Goal: Transaction & Acquisition: Book appointment/travel/reservation

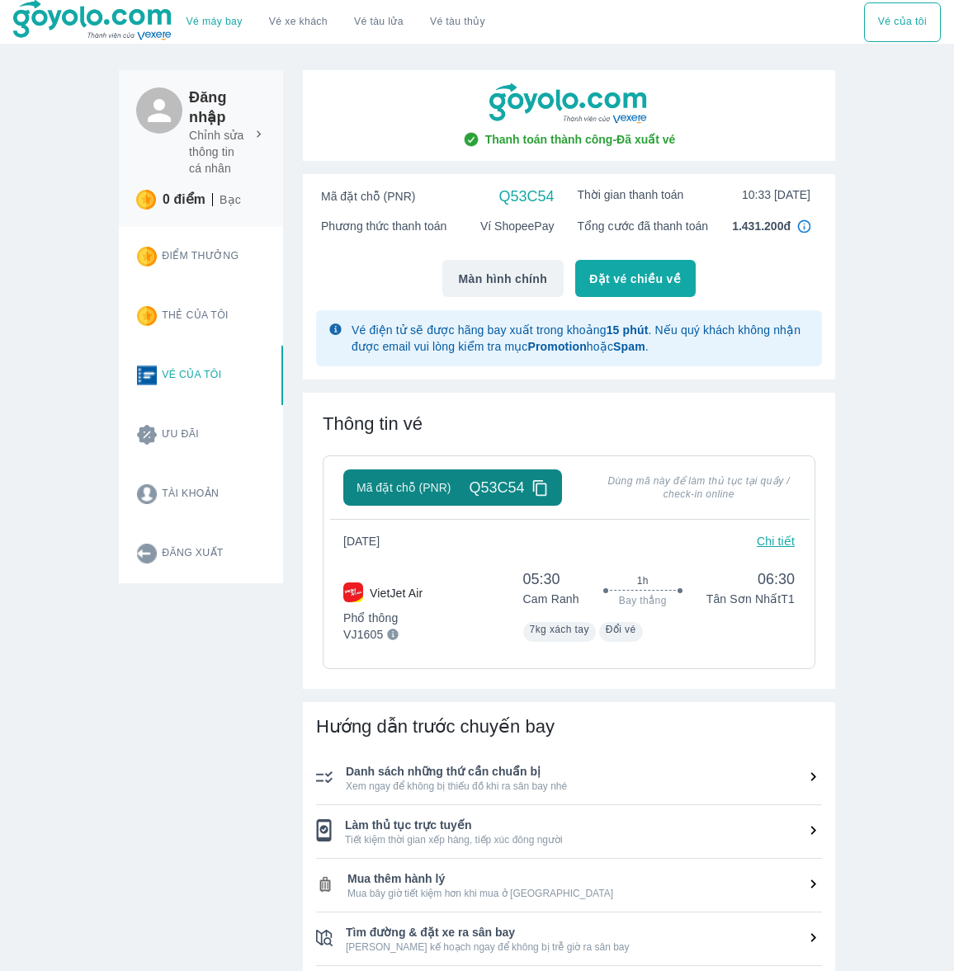
scroll to position [401, 0]
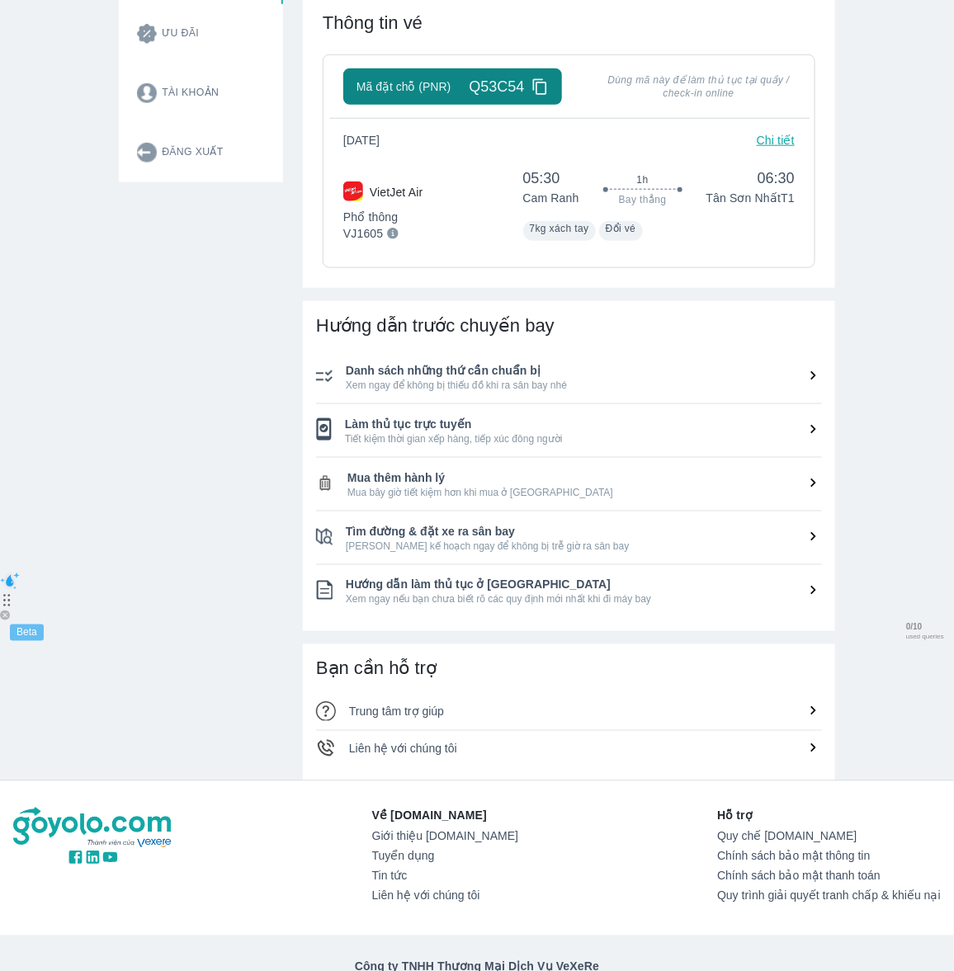
click at [175, 382] on div "Đăng nhập Chỉnh sửa thông tin cá nhân 0 điểm Bạc Điểm thưởng Thẻ của tôi Vé của…" at bounding box center [191, 215] width 184 height 1132
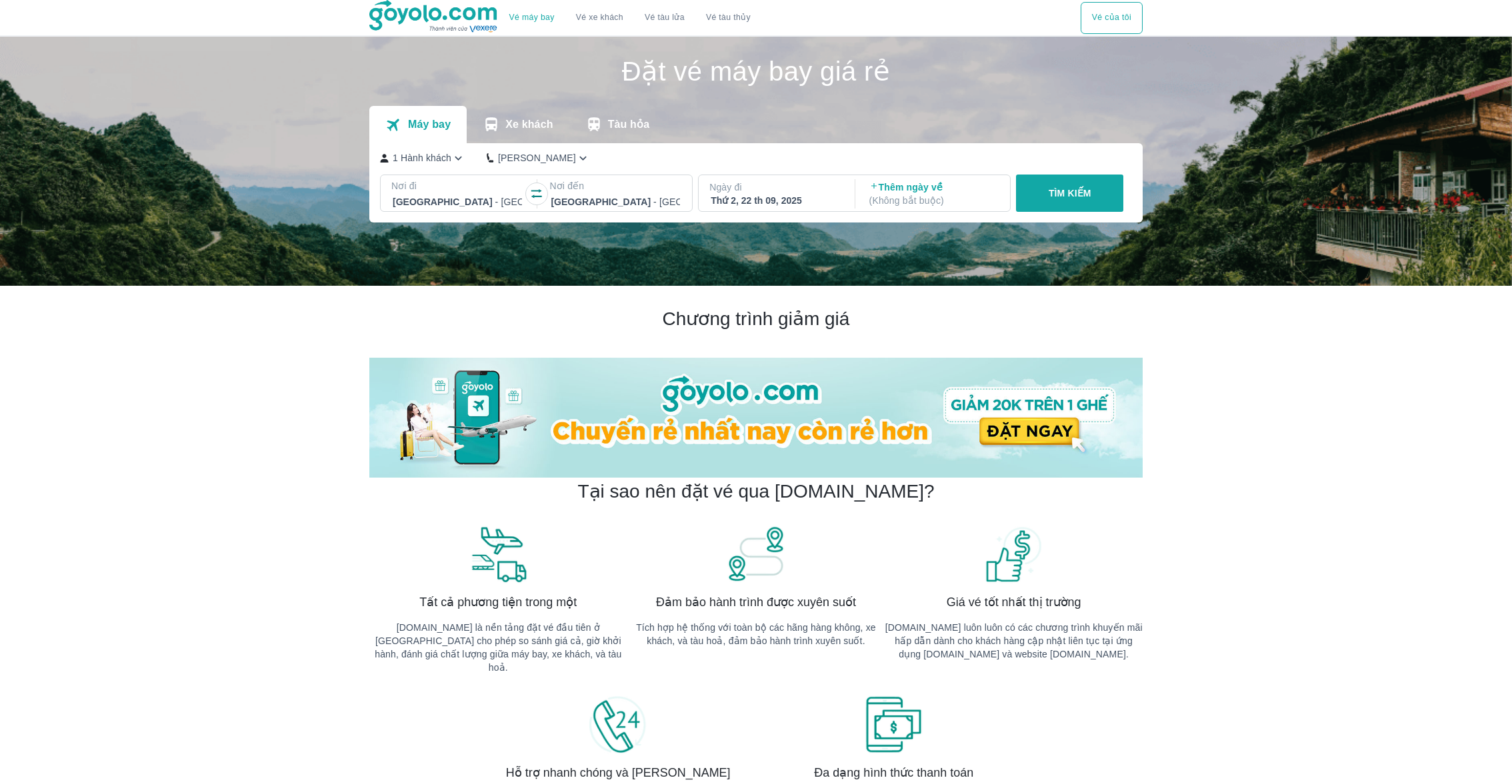
click at [631, 196] on div at bounding box center [615, 202] width 129 height 16
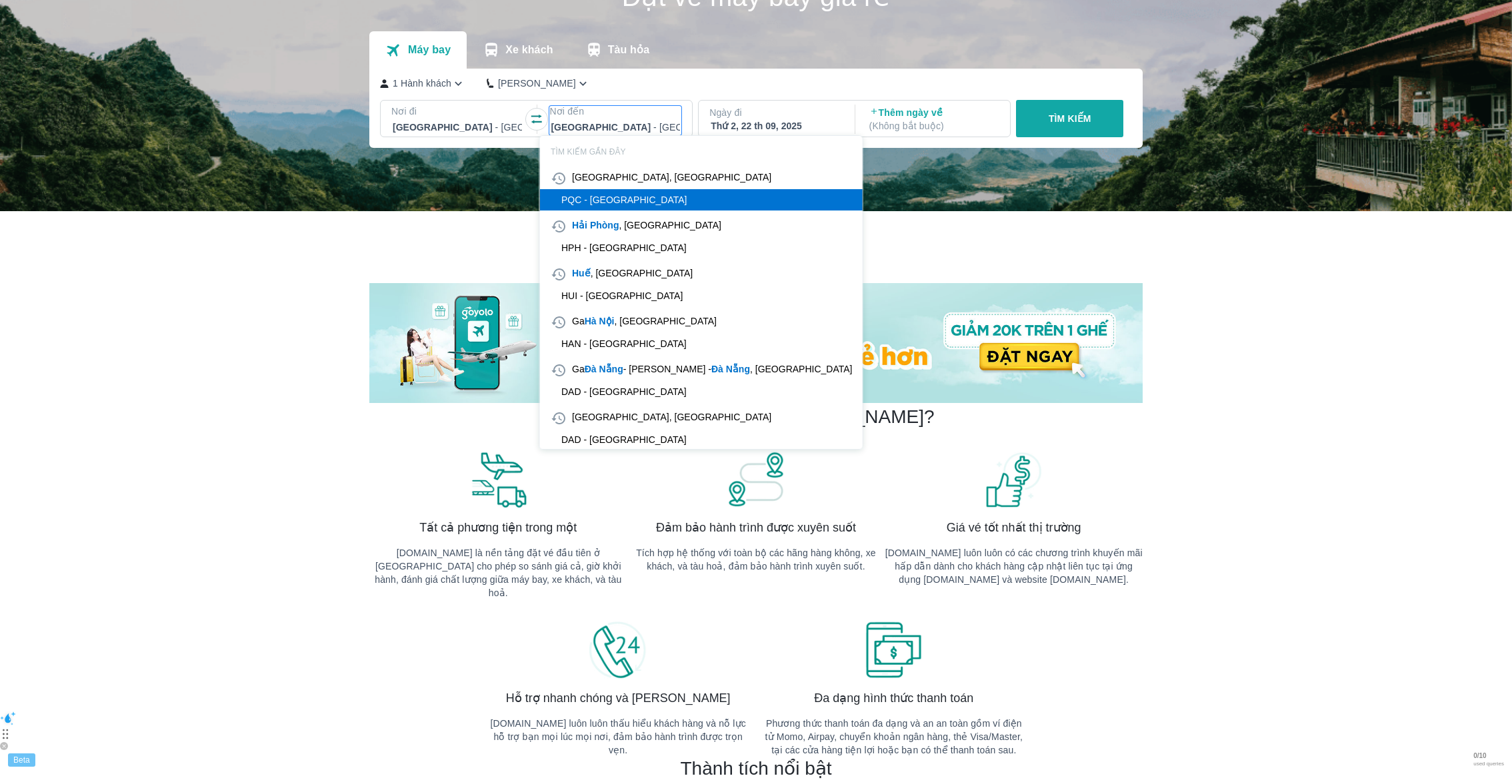
scroll to position [76, 0]
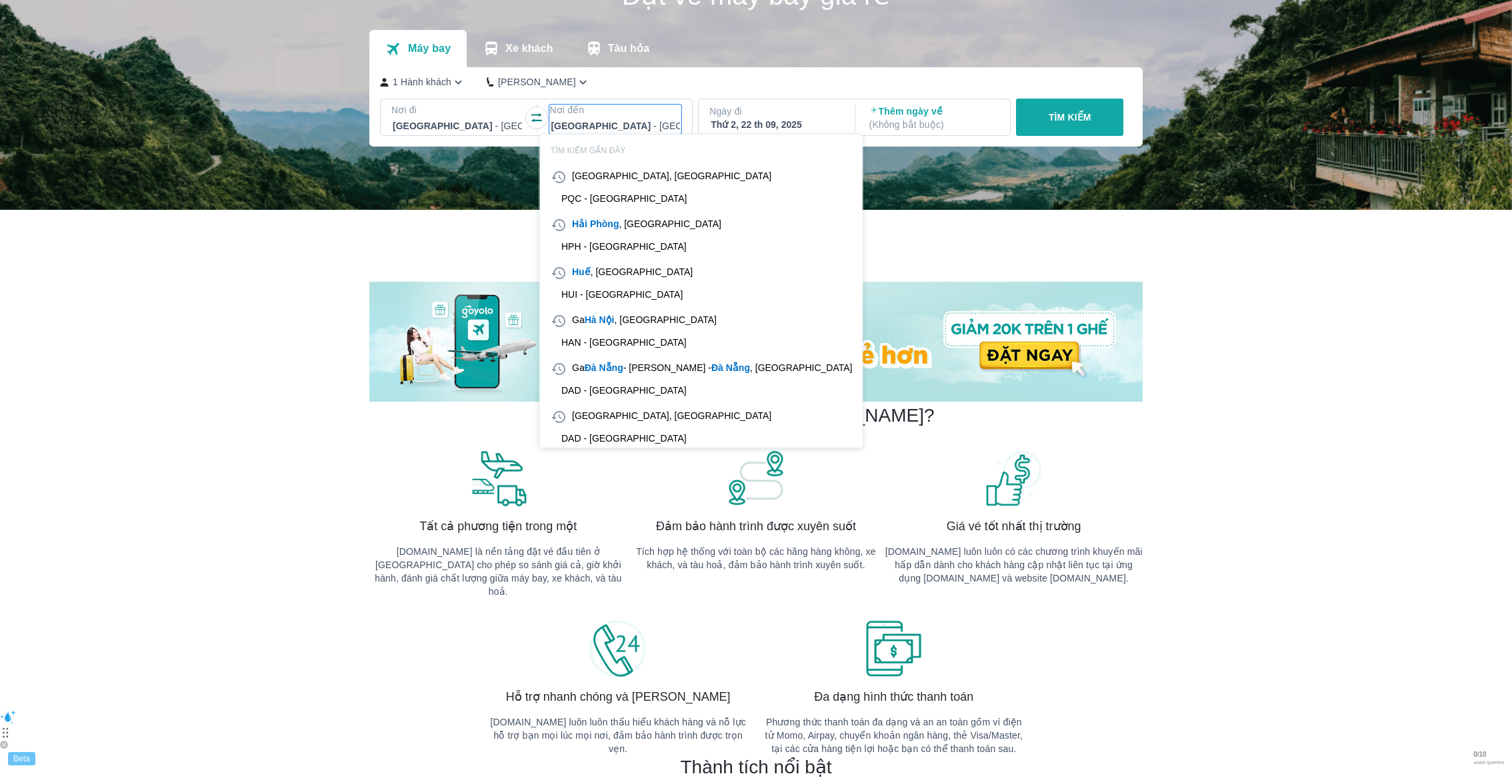
click at [460, 118] on div at bounding box center [457, 126] width 129 height 16
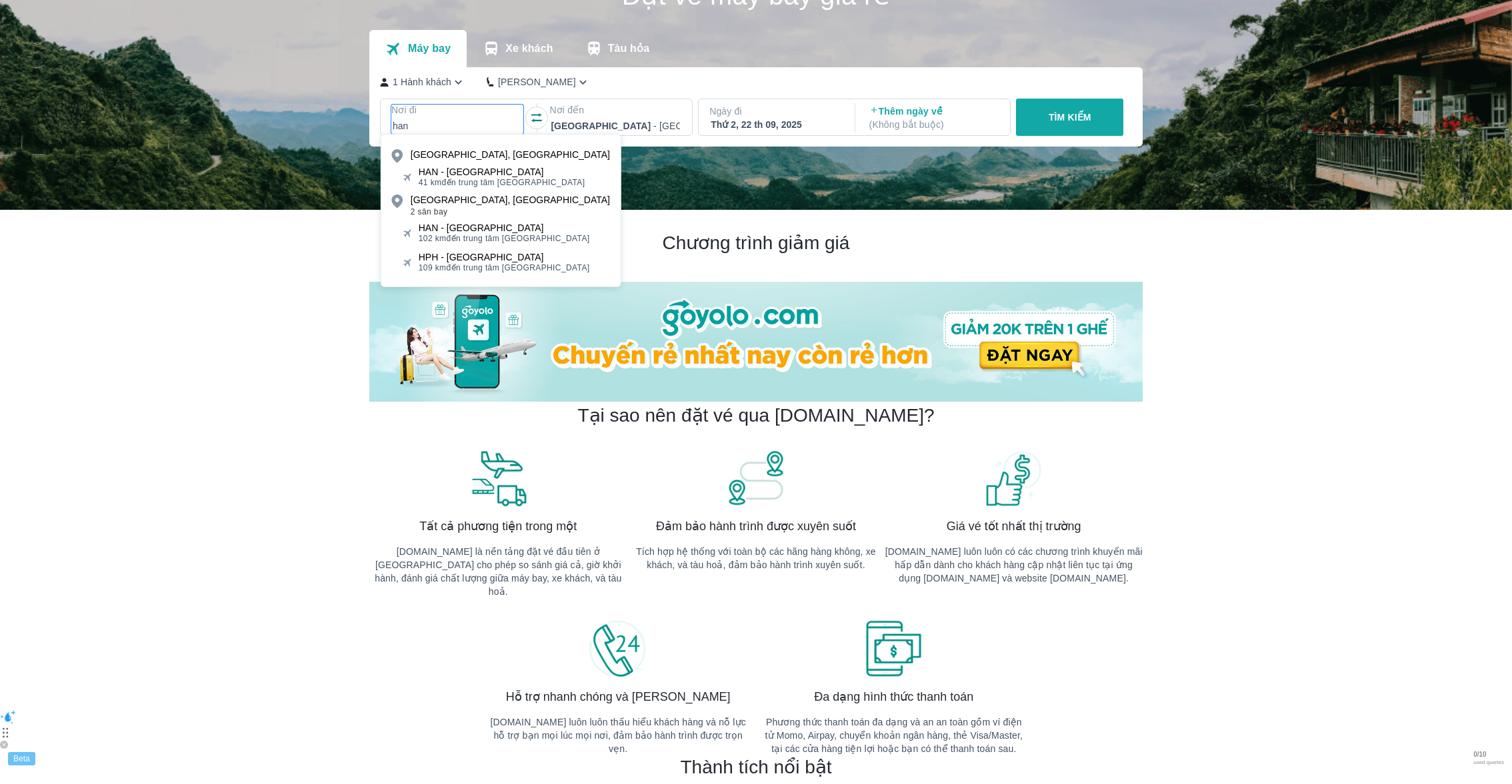
type input "han"
click at [481, 175] on div "HAN - Sân bay Nội Bài" at bounding box center [502, 171] width 166 height 10
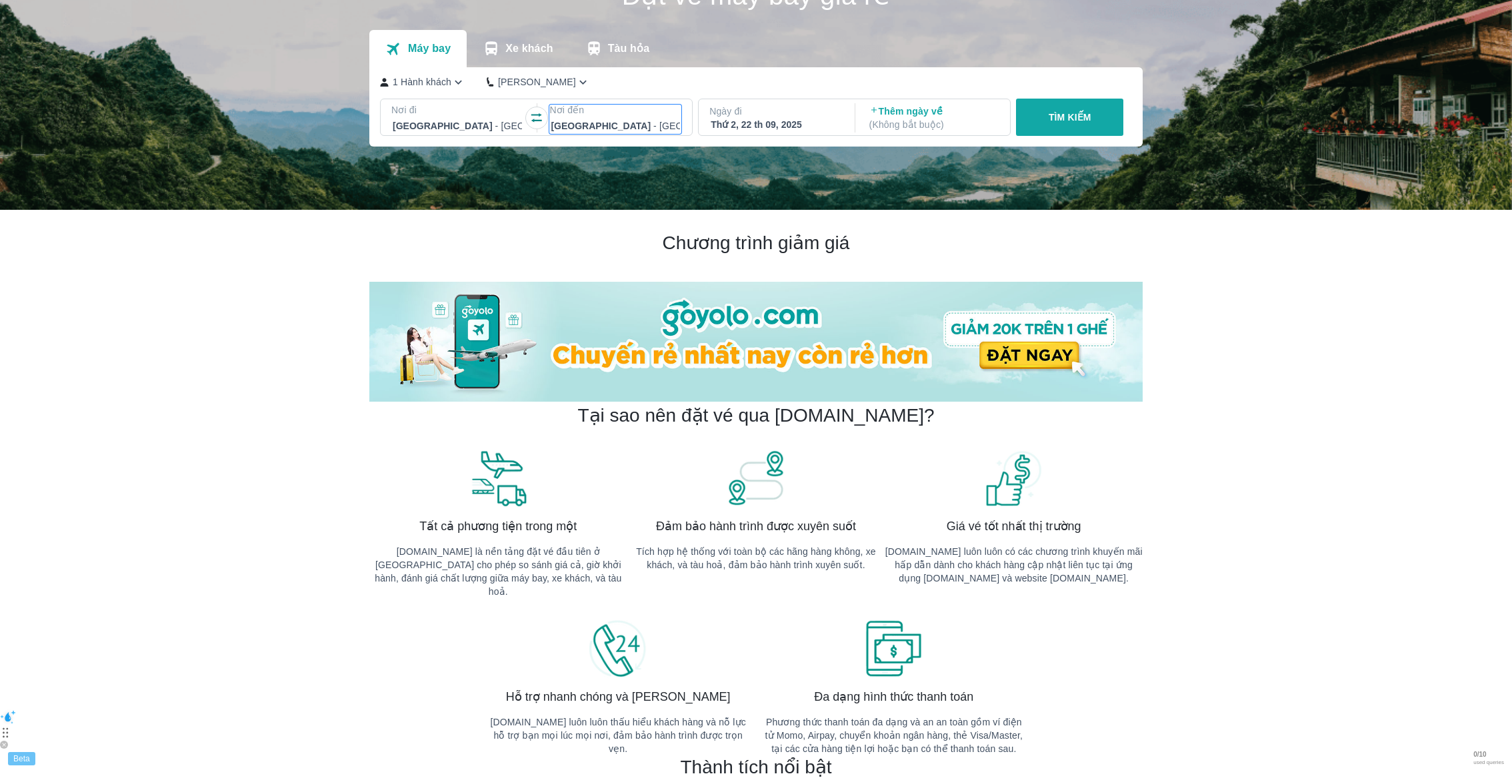
click at [598, 119] on div at bounding box center [615, 126] width 129 height 16
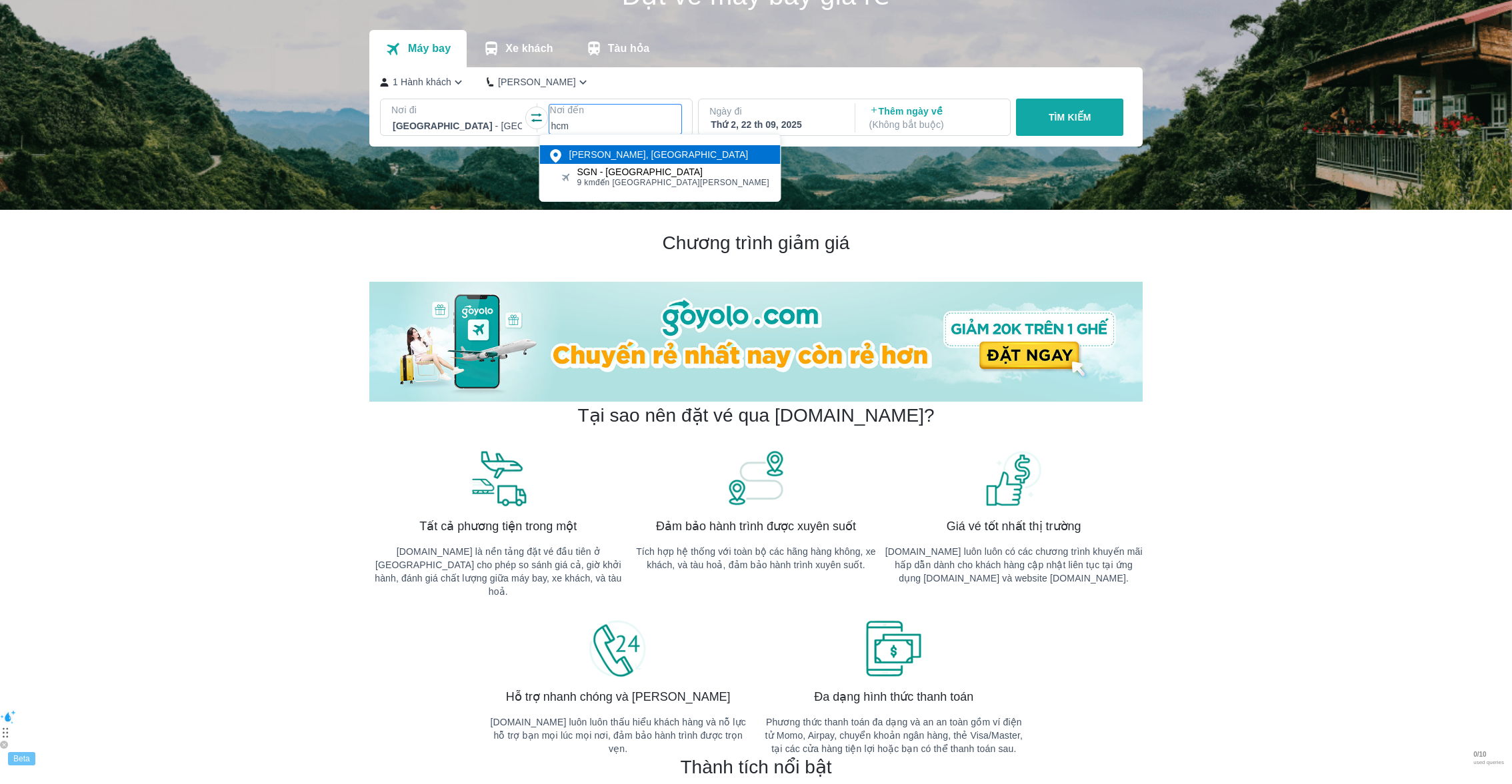
type input "hcm"
click at [603, 185] on span "9 km đến trung tâm Hồ Chí Minh" at bounding box center [674, 182] width 193 height 10
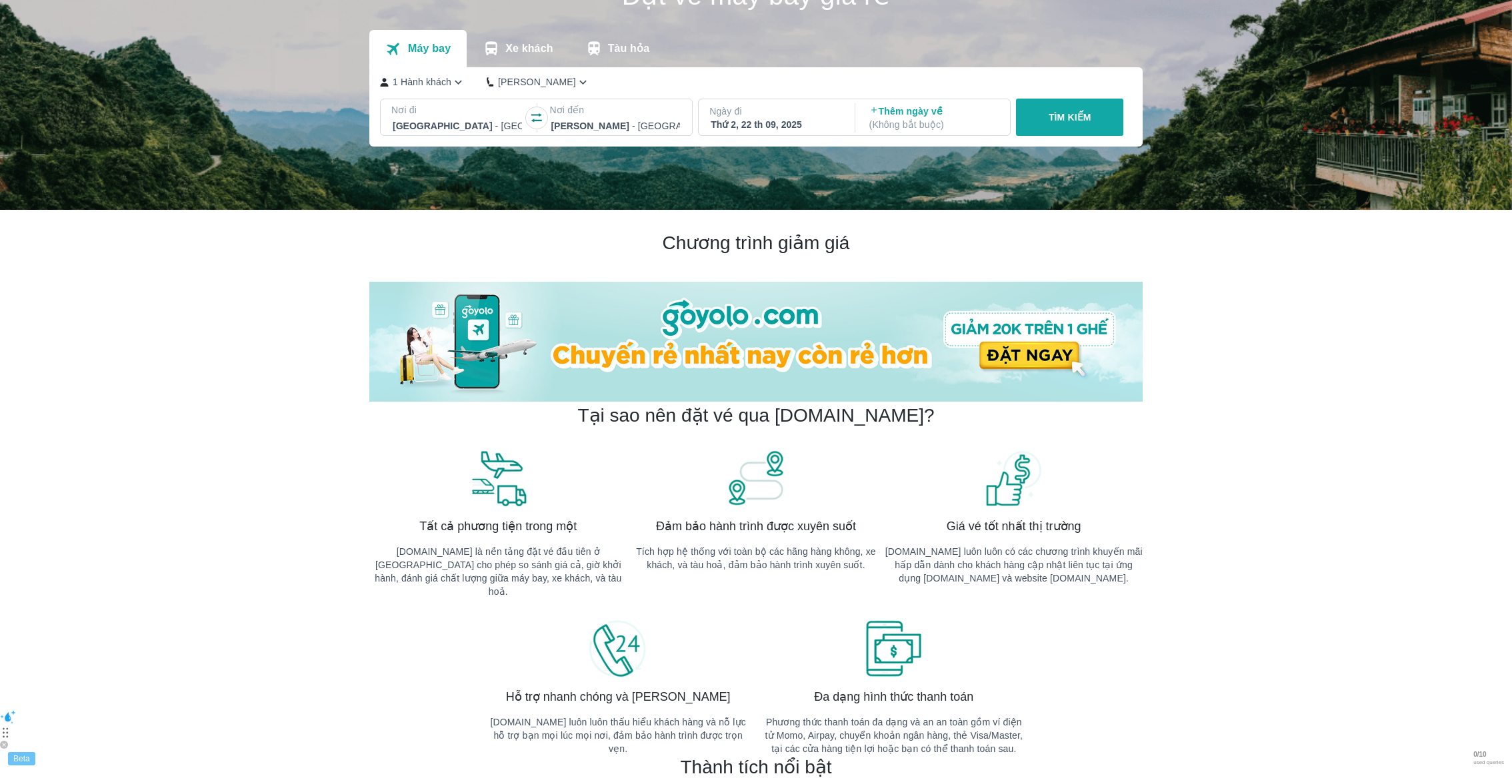
click at [534, 107] on div at bounding box center [536, 118] width 23 height 23
click at [1088, 119] on p "TÌM KIẾM" at bounding box center [1069, 117] width 43 height 14
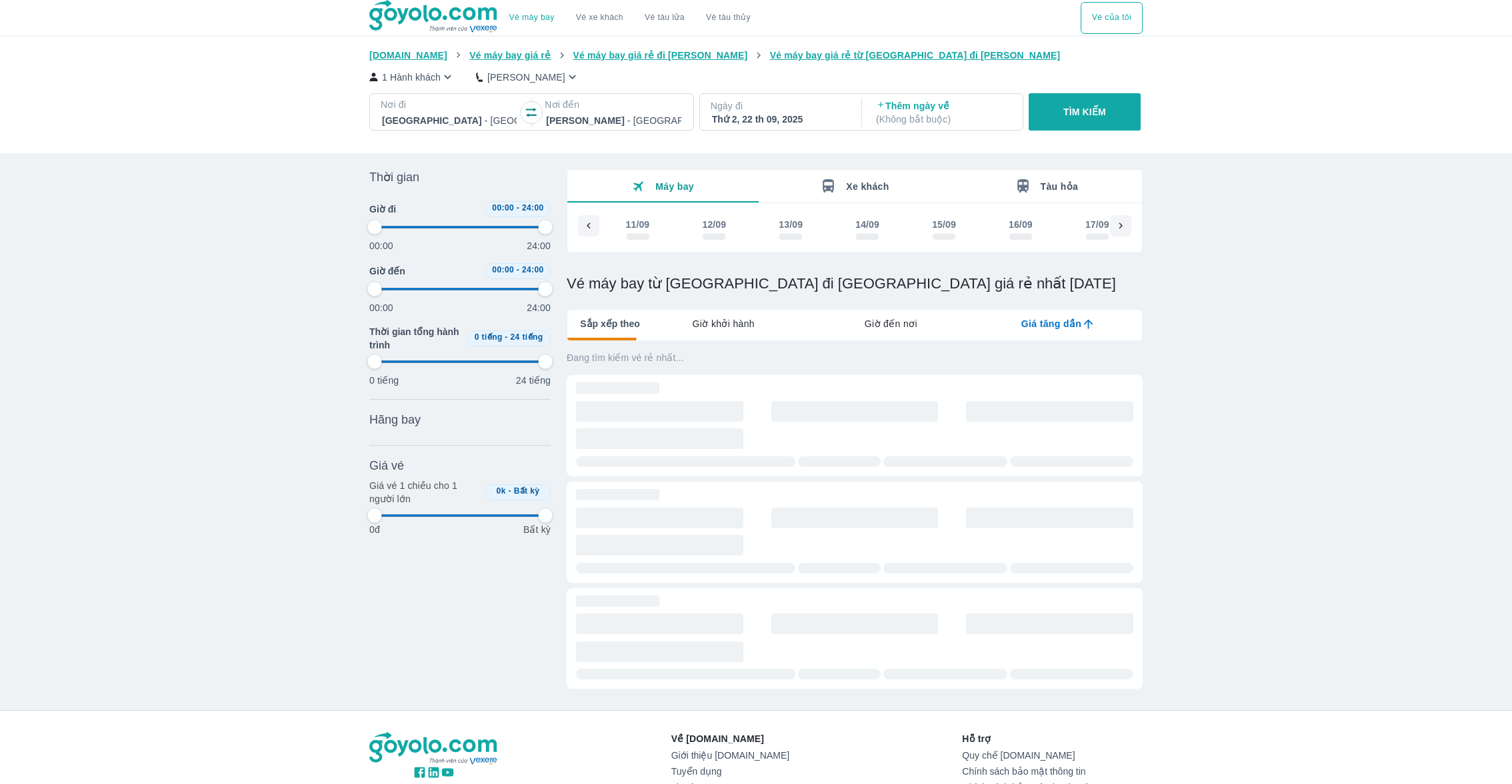
scroll to position [0, 443]
type input "97.9166666666667"
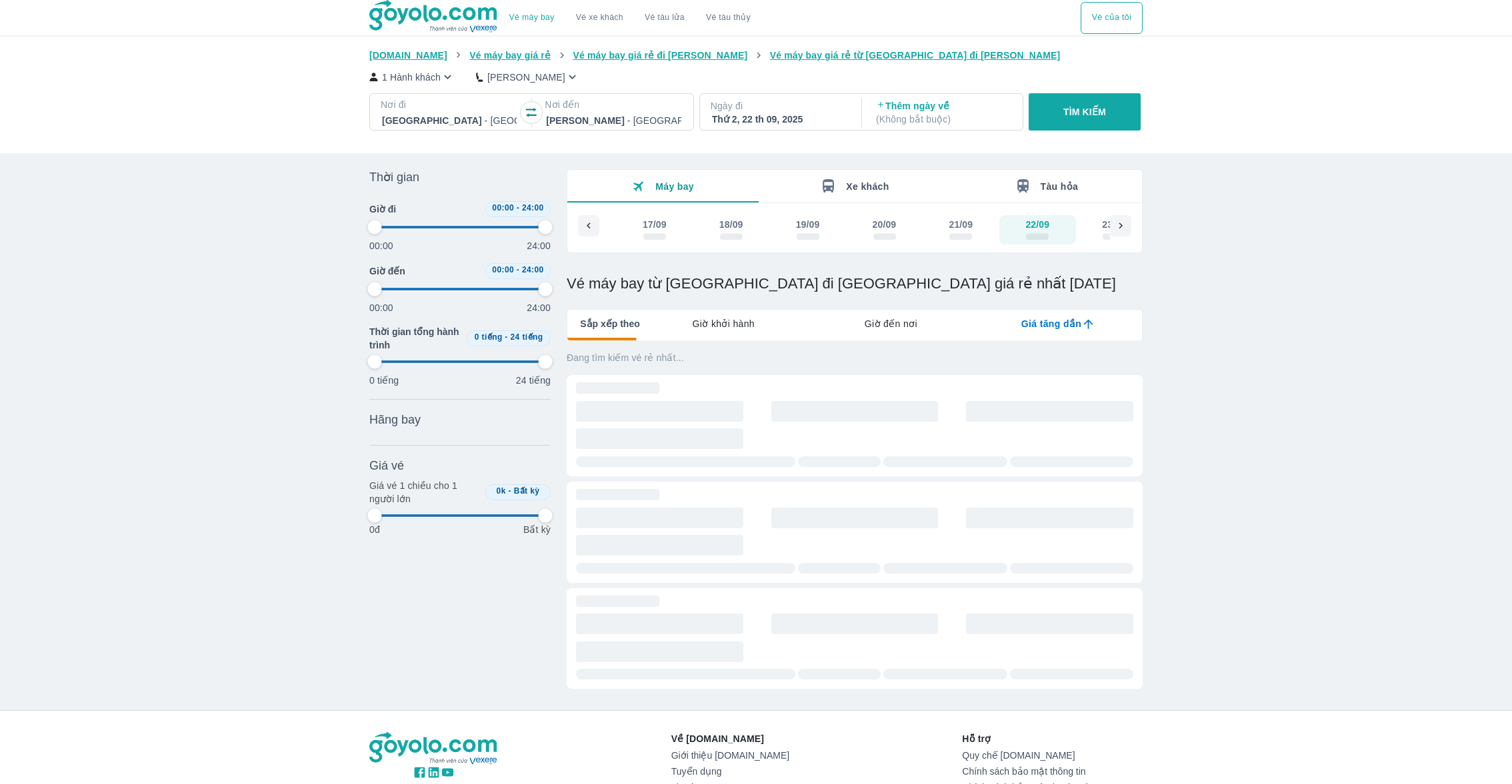
type input "97.9166666666667"
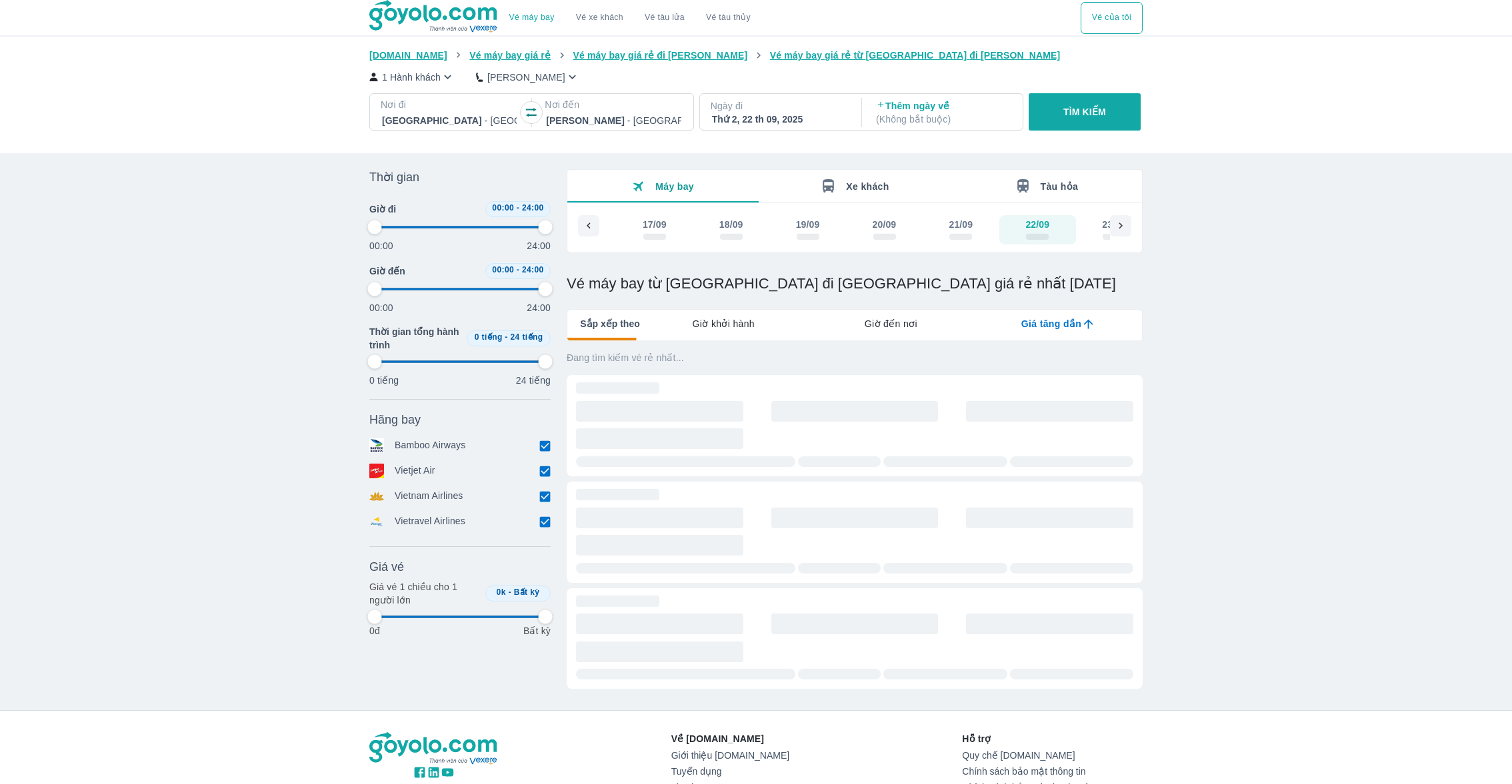
type input "97.9166666666667"
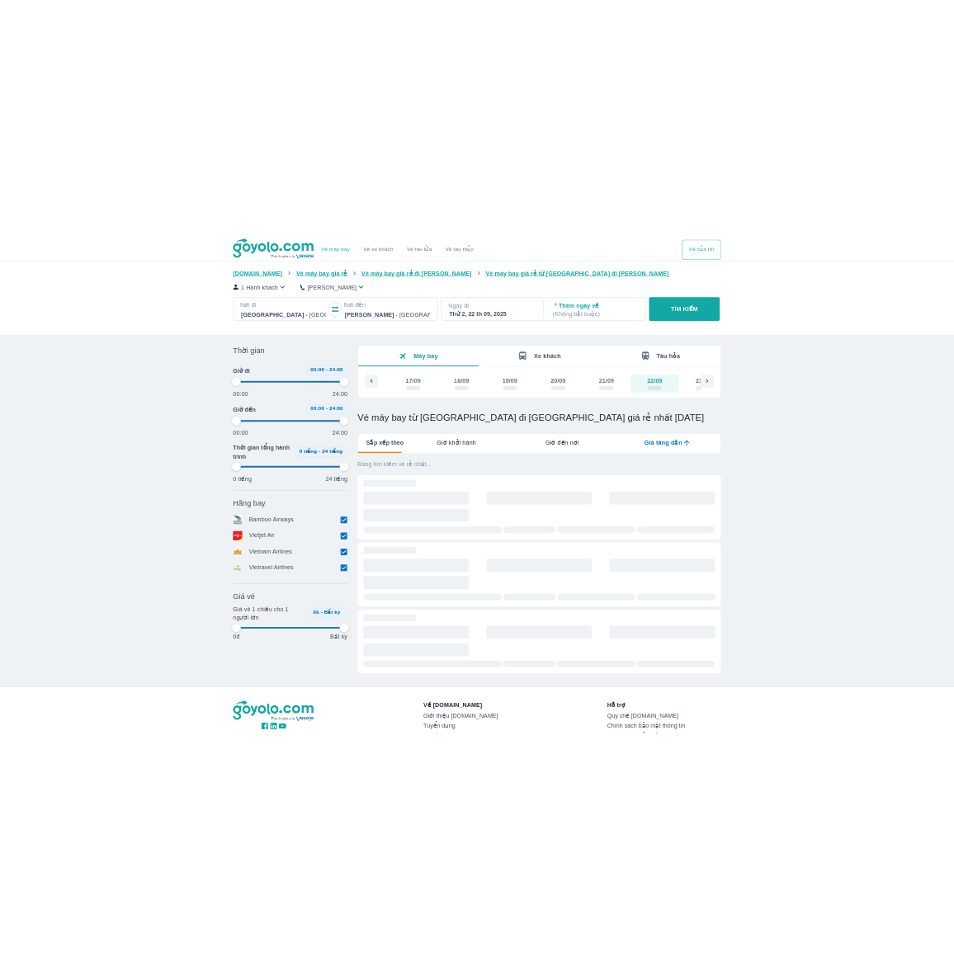
scroll to position [74, 0]
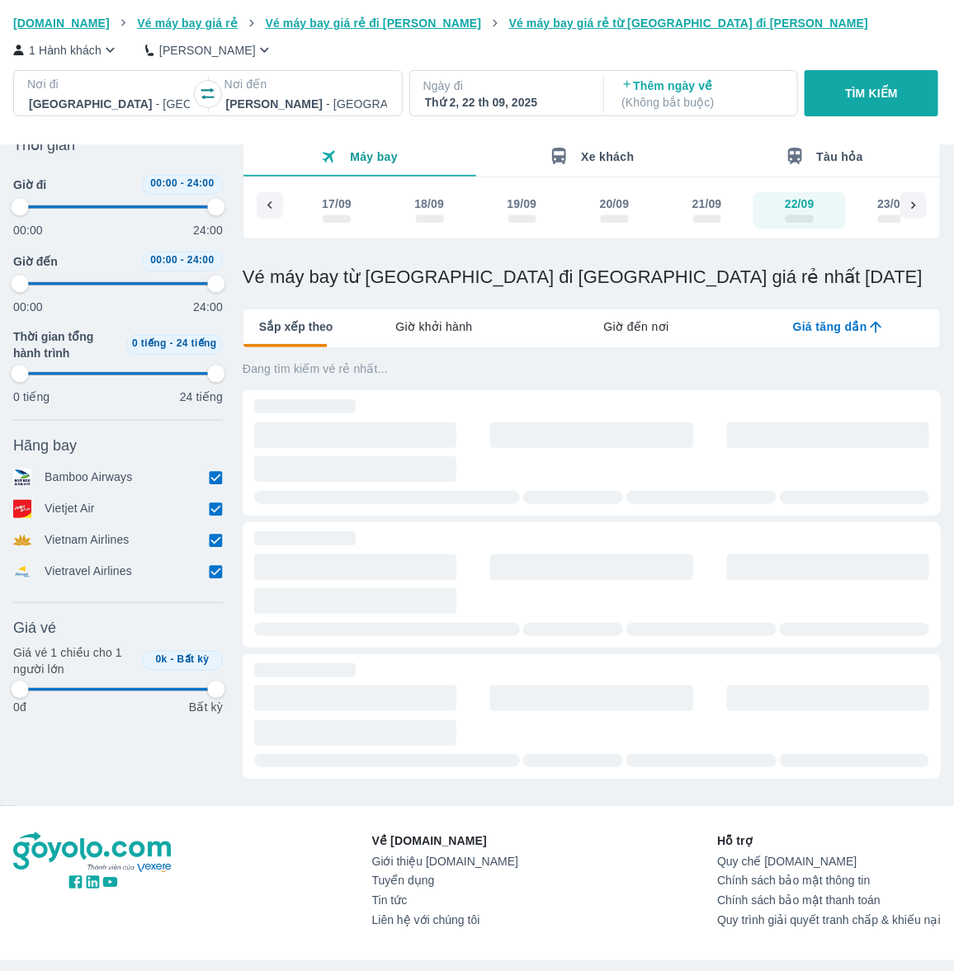
type input "97.9166666666667"
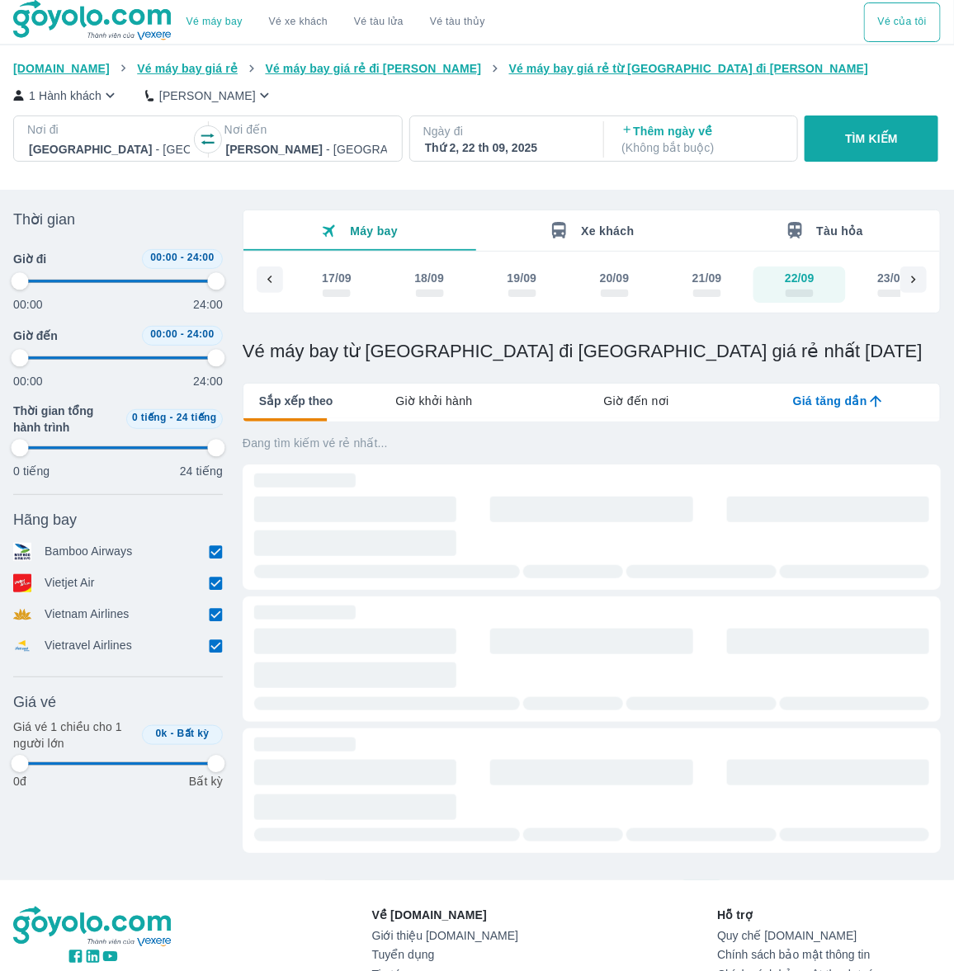
type input "97.9166666666667"
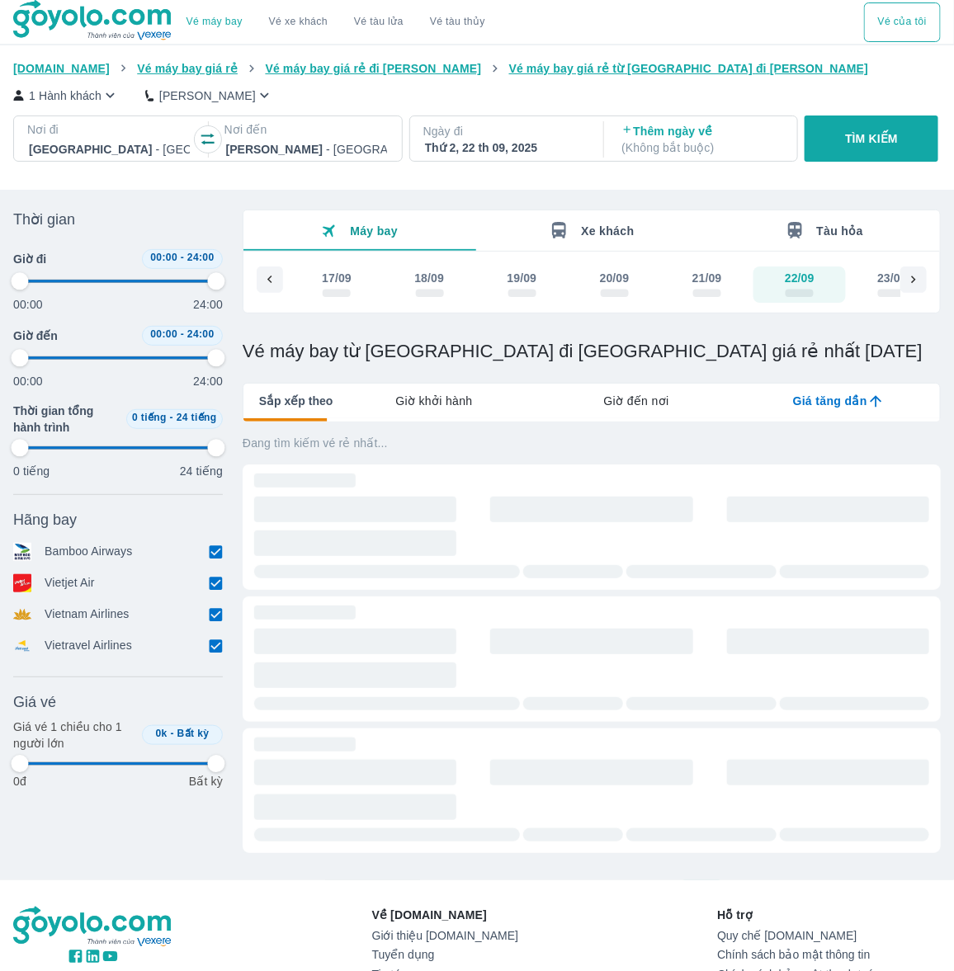
type input "97.9166666666667"
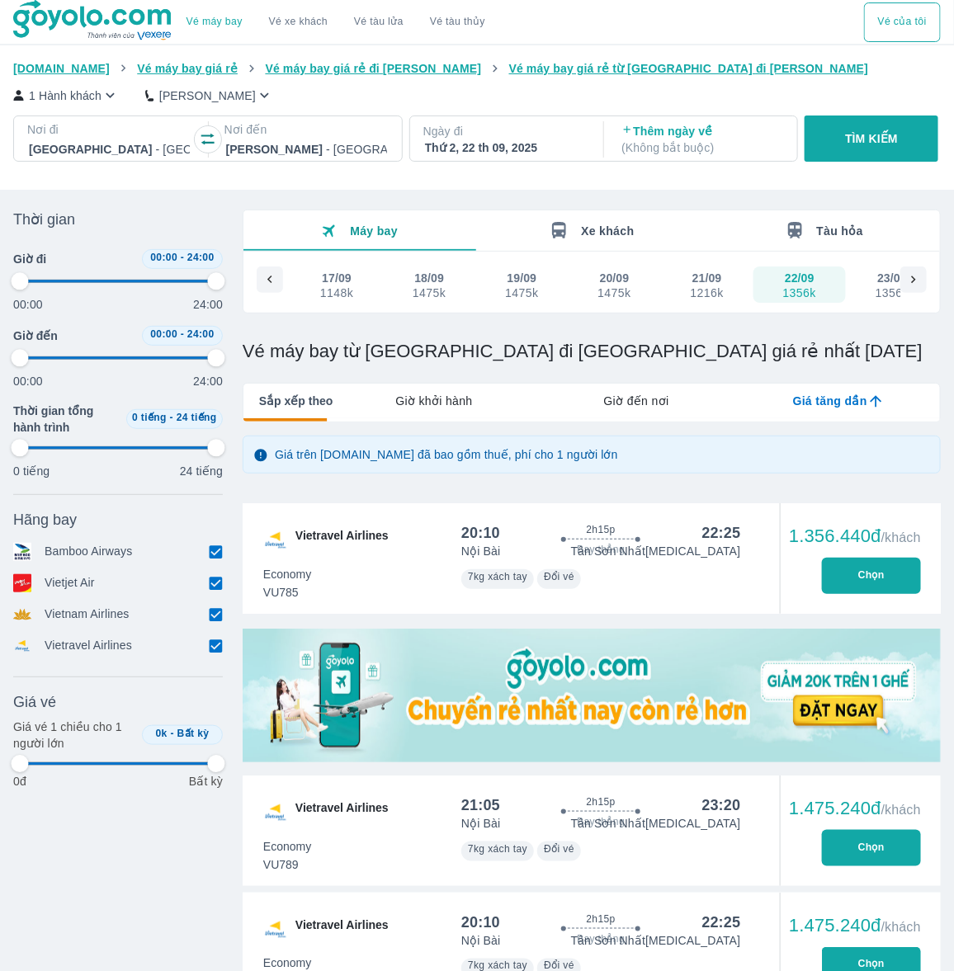
type input "97.9166666666667"
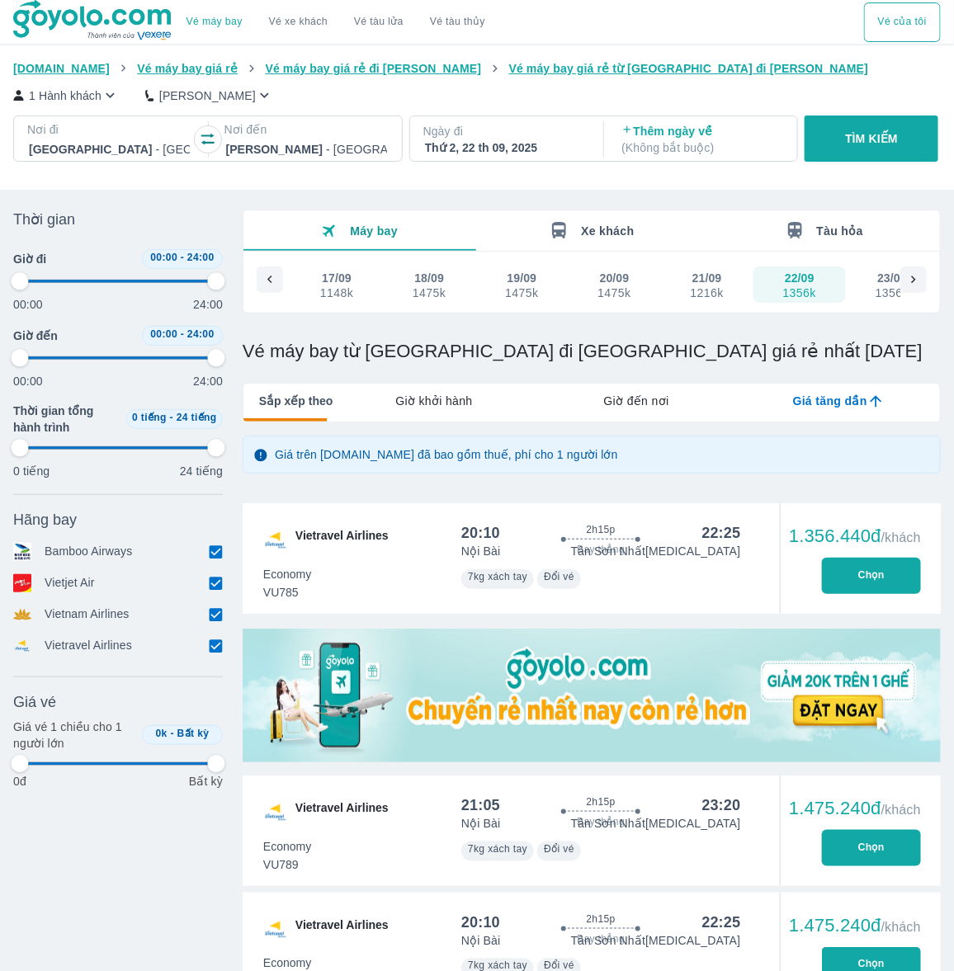
type input "97.9166666666667"
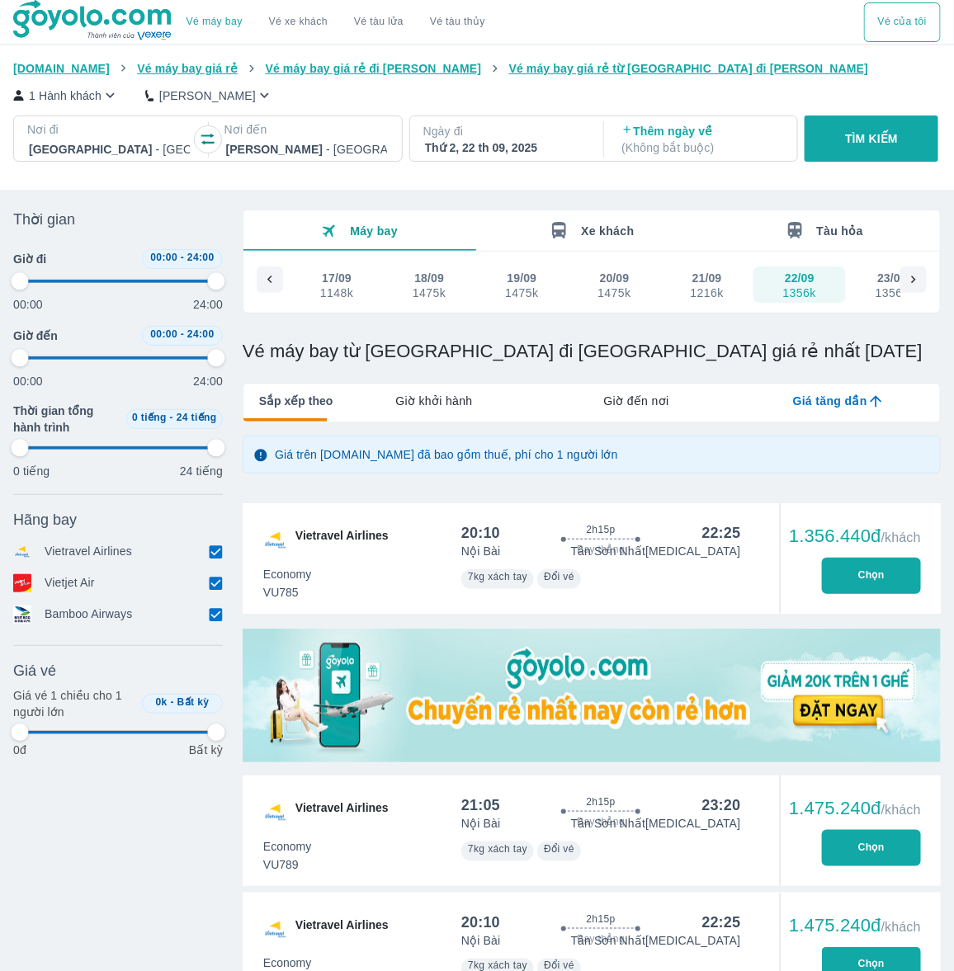
type input "97.9166666666667"
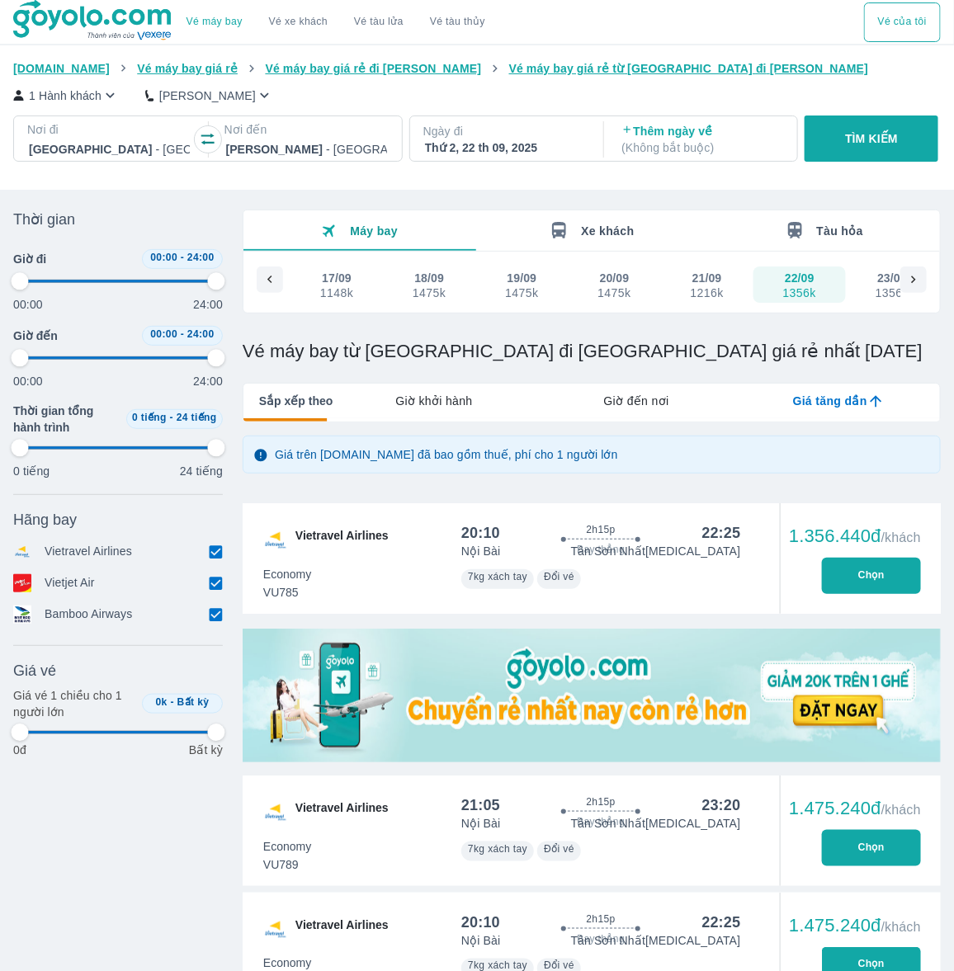
type input "97.9166666666667"
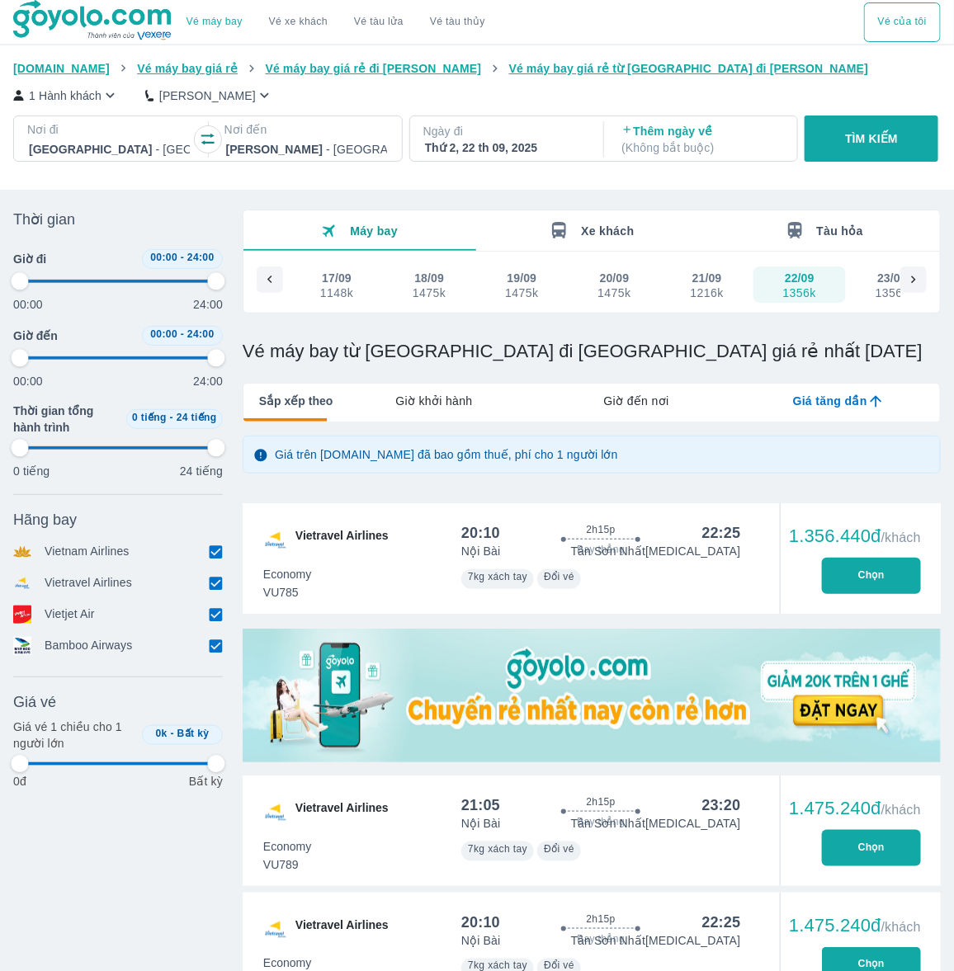
type input "97.9166666666667"
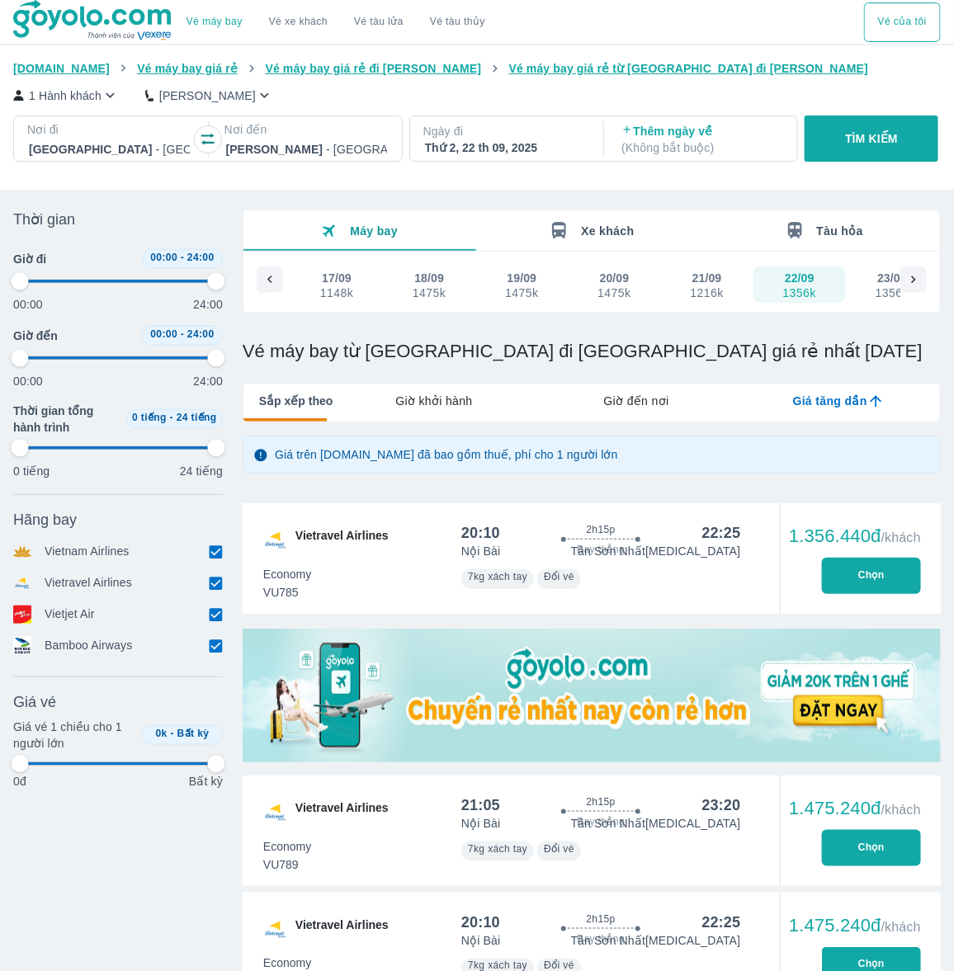
type input "97.9166666666667"
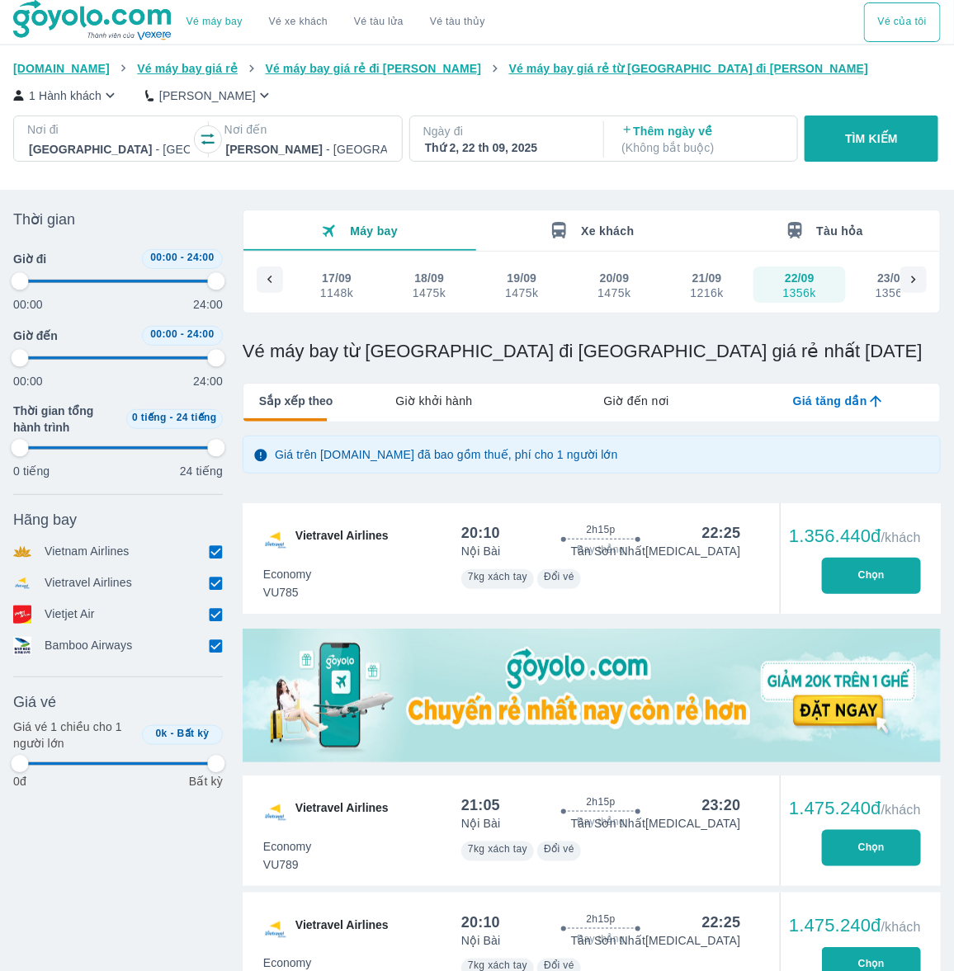
type input "97.9166666666667"
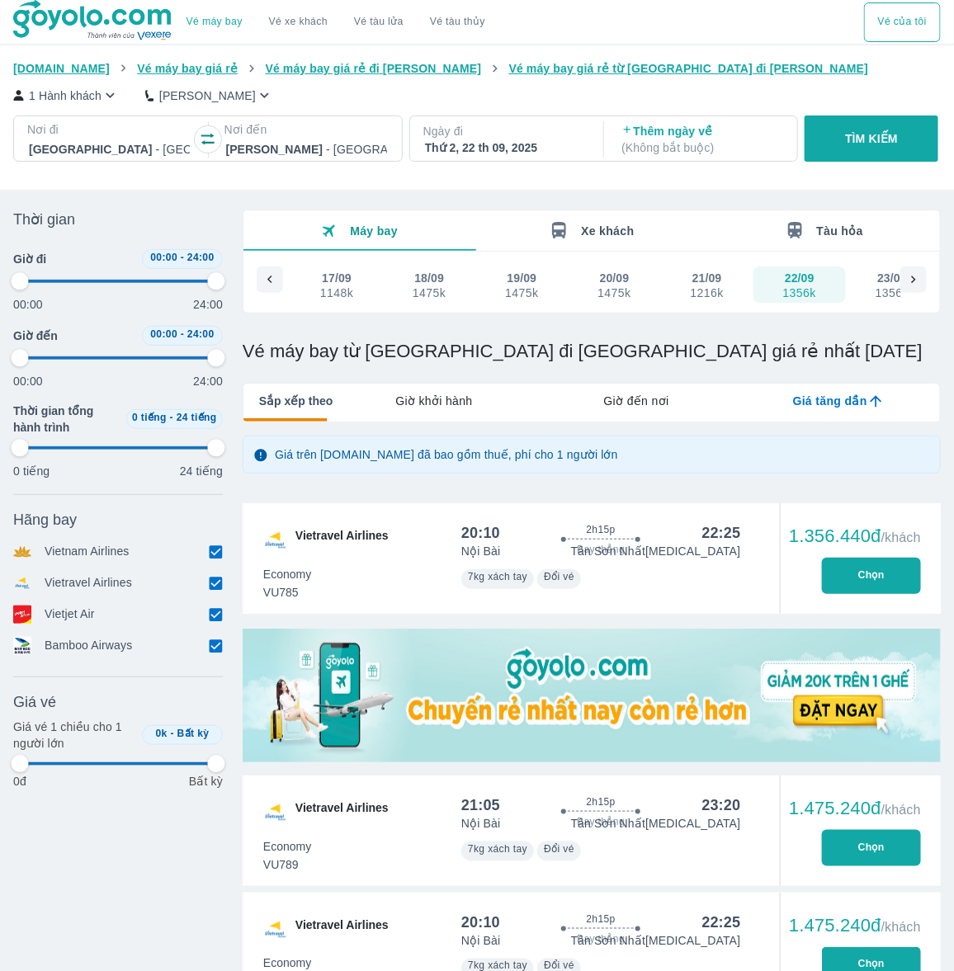
type input "97.9166666666667"
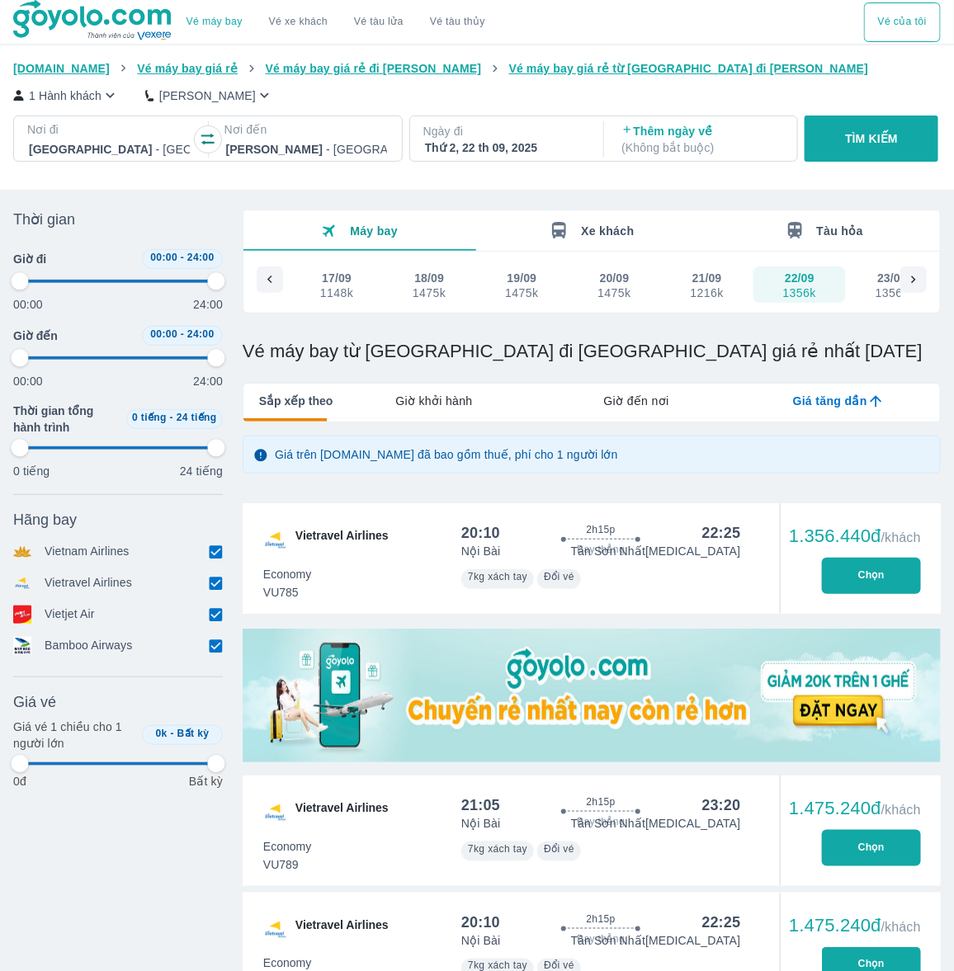
type input "97.9166666666667"
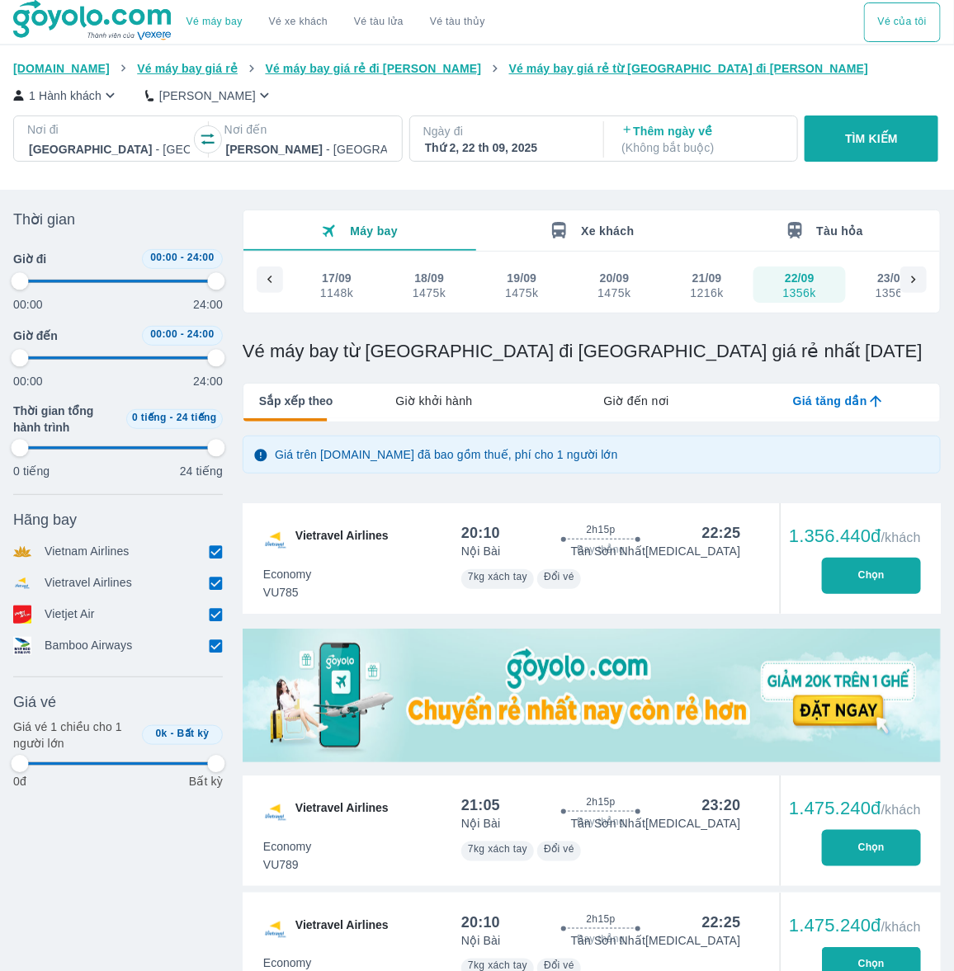
type input "97.9166666666667"
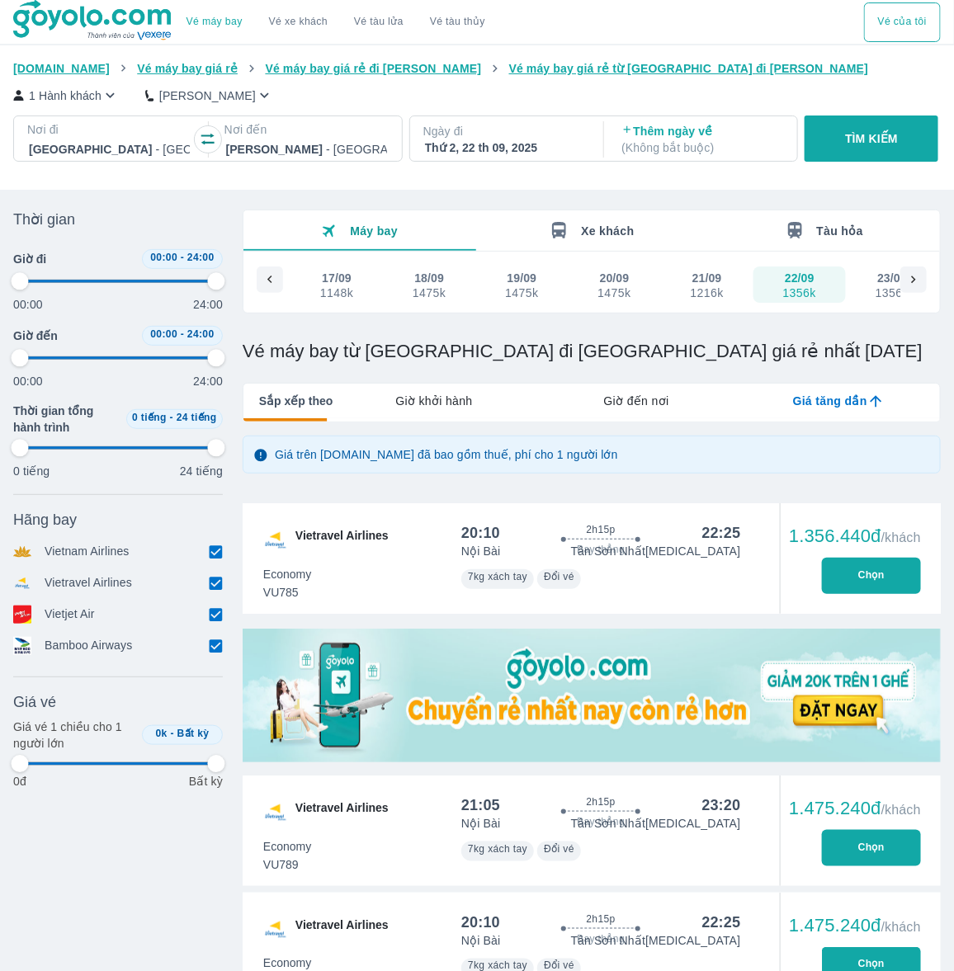
type input "97.9166666666667"
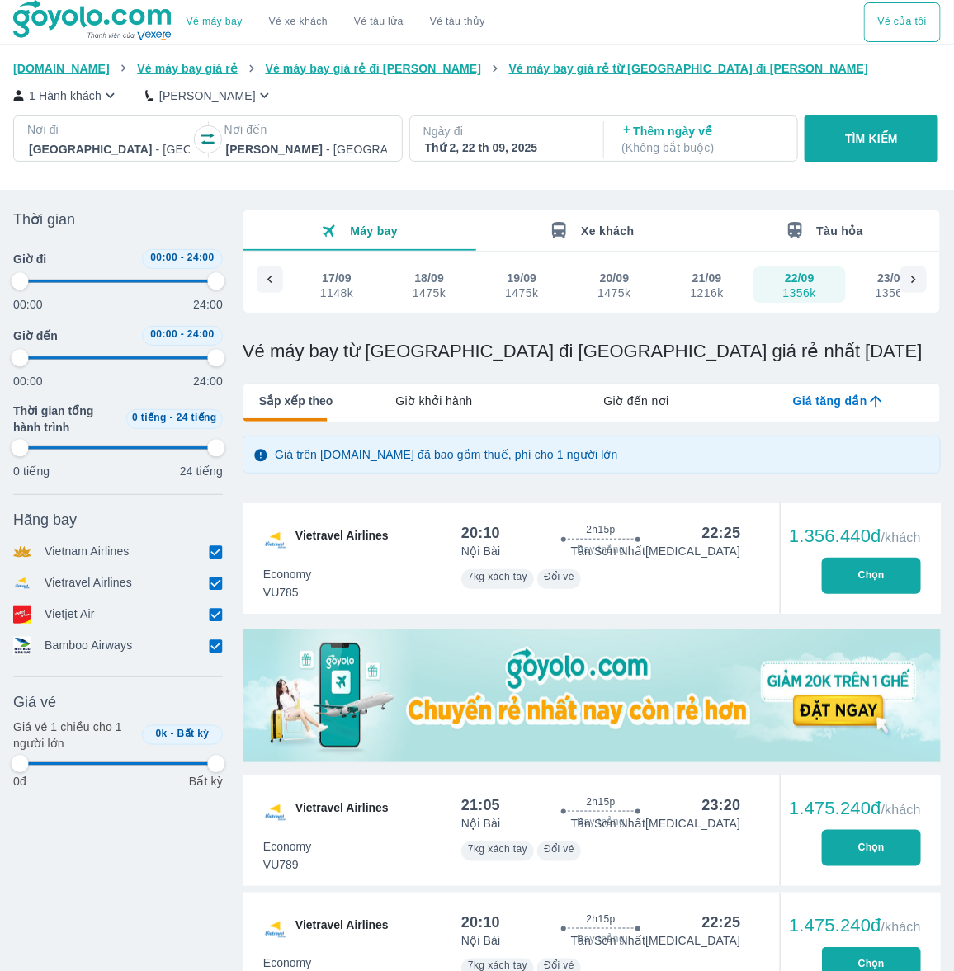
type input "97.9166666666667"
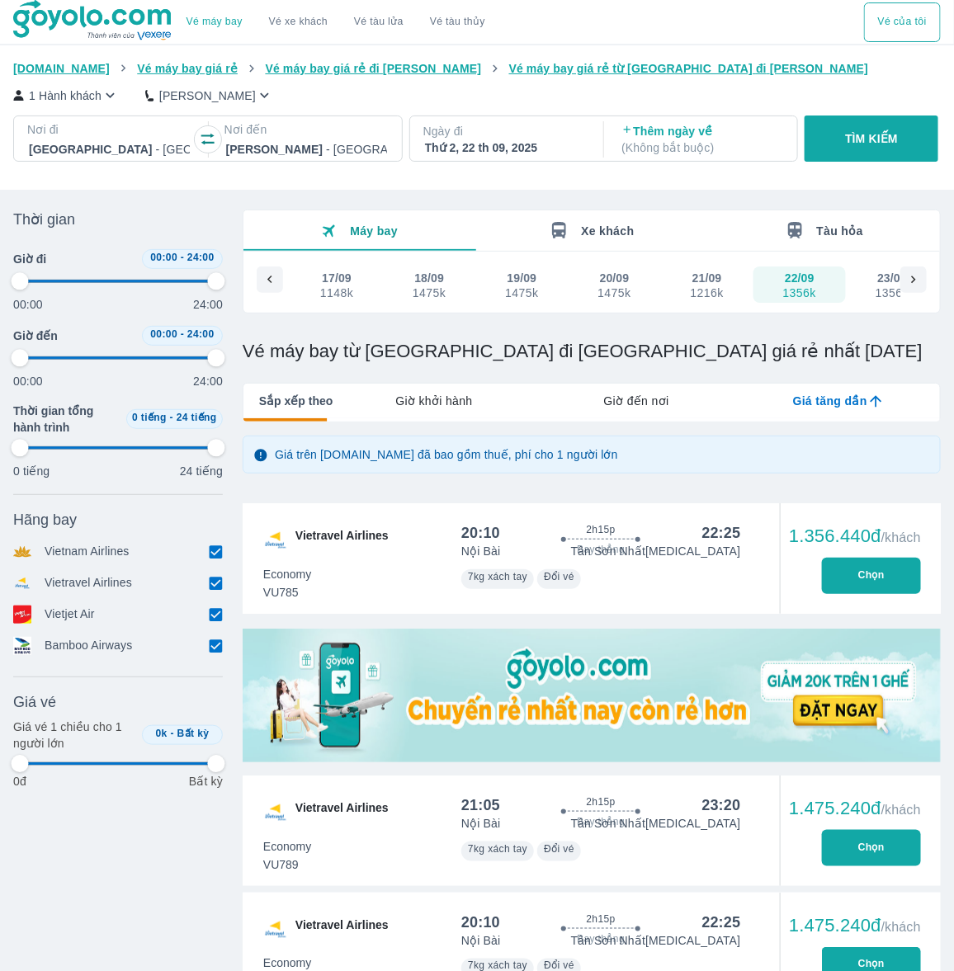
type input "97.9166666666667"
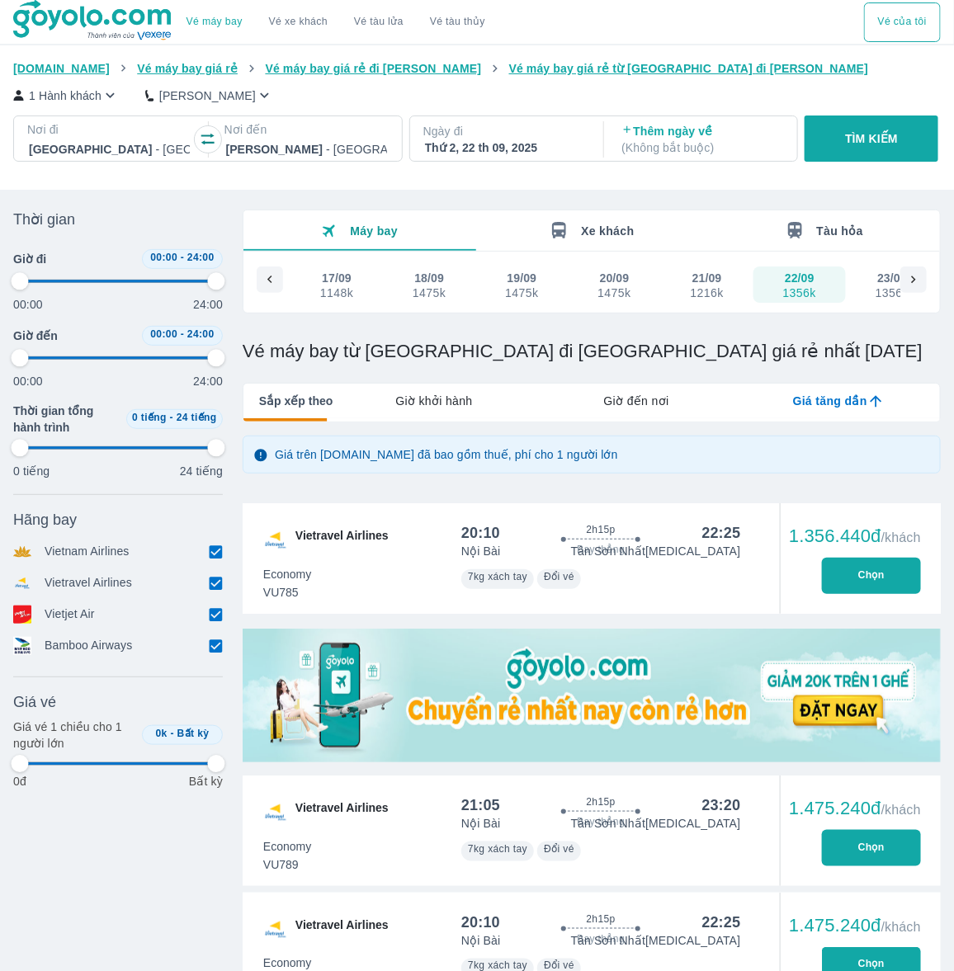
type input "97.9166666666667"
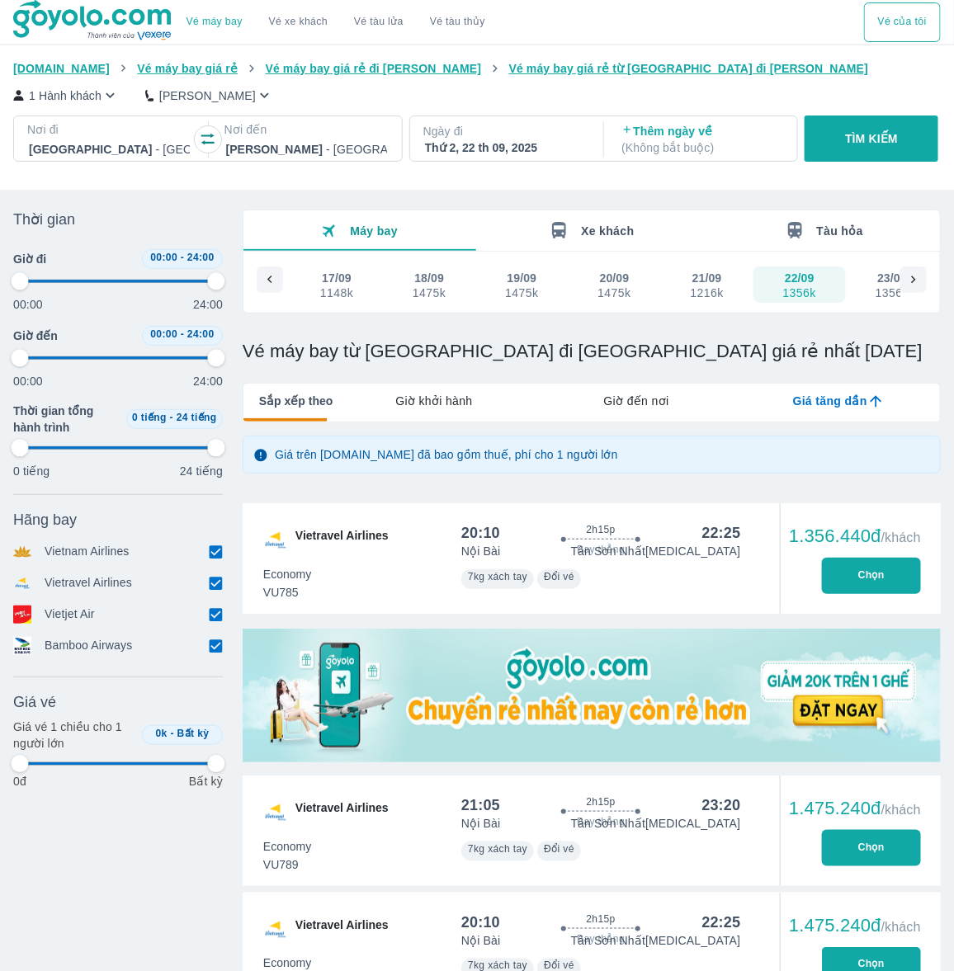
type input "97.9166666666667"
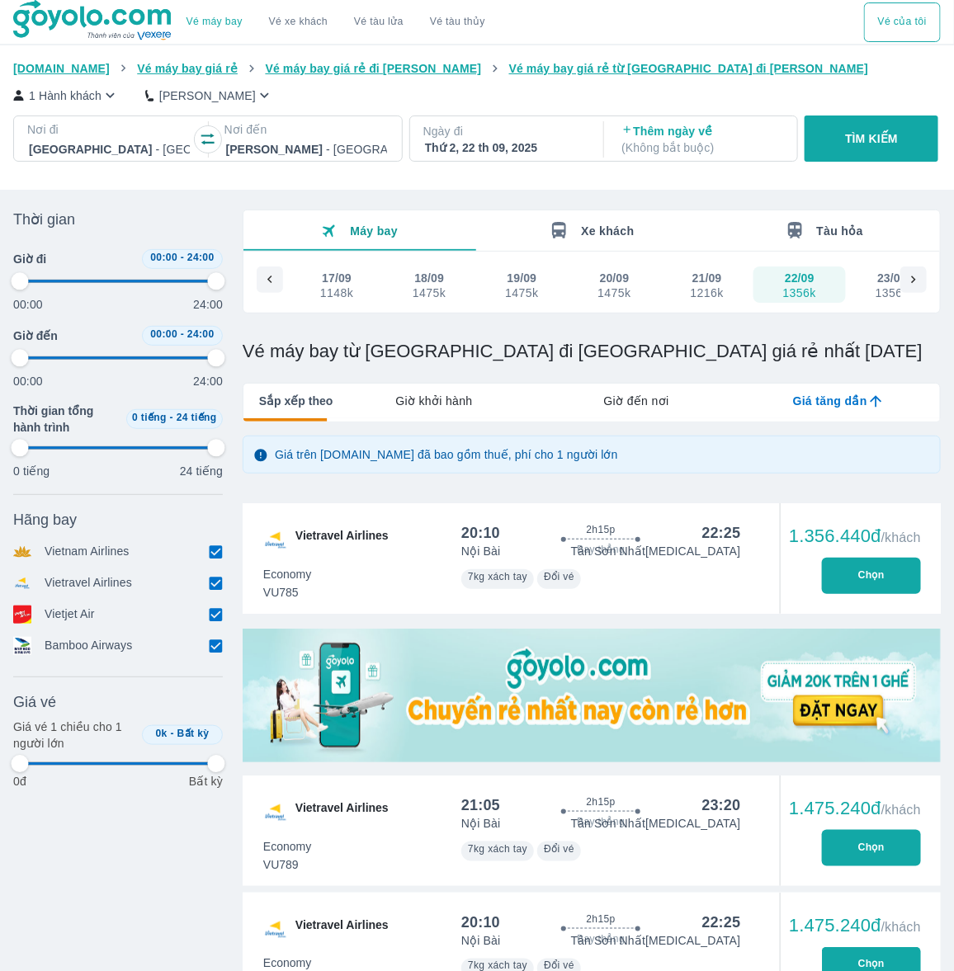
type input "97.9166666666667"
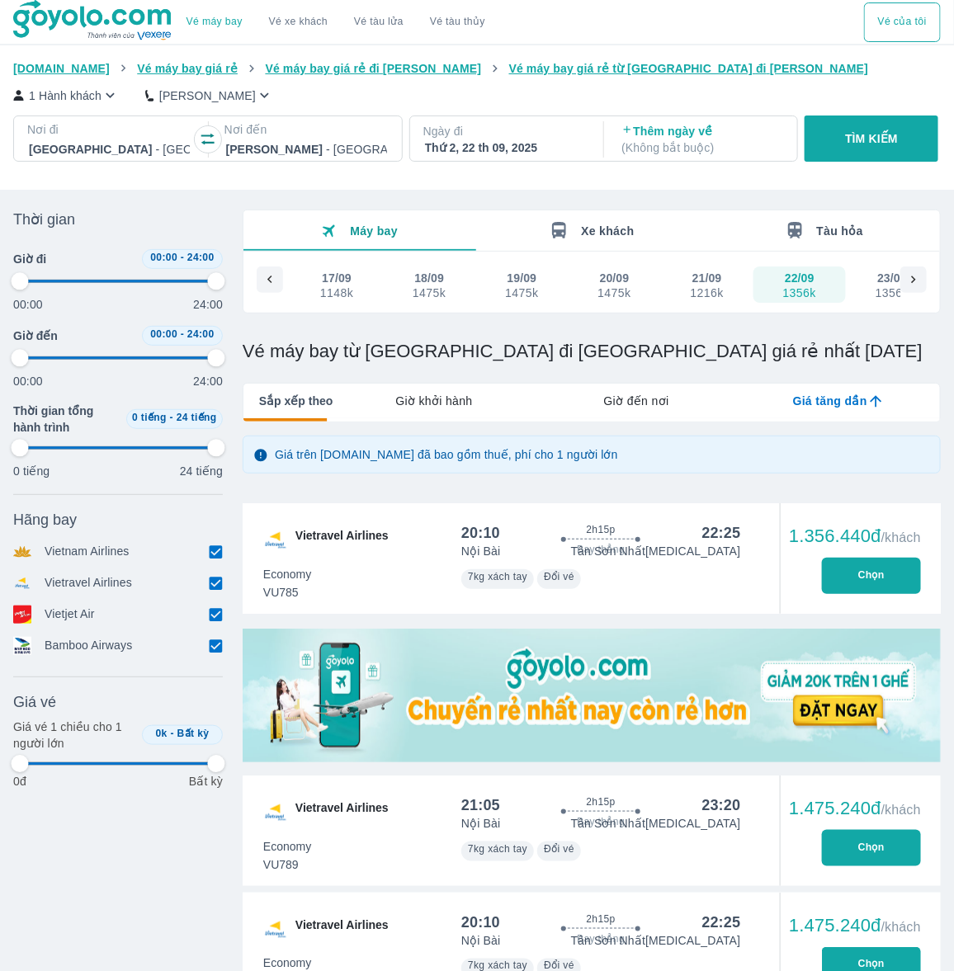
type input "97.9166666666667"
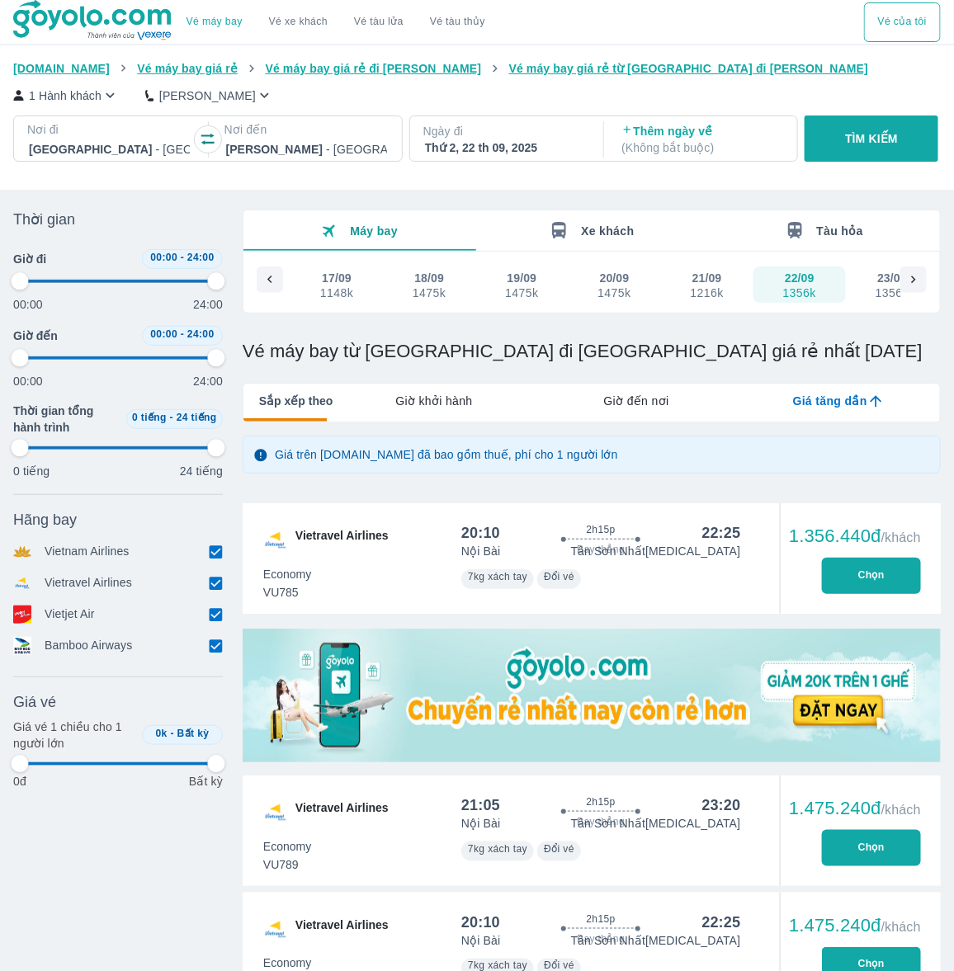
type input "97.9166666666667"
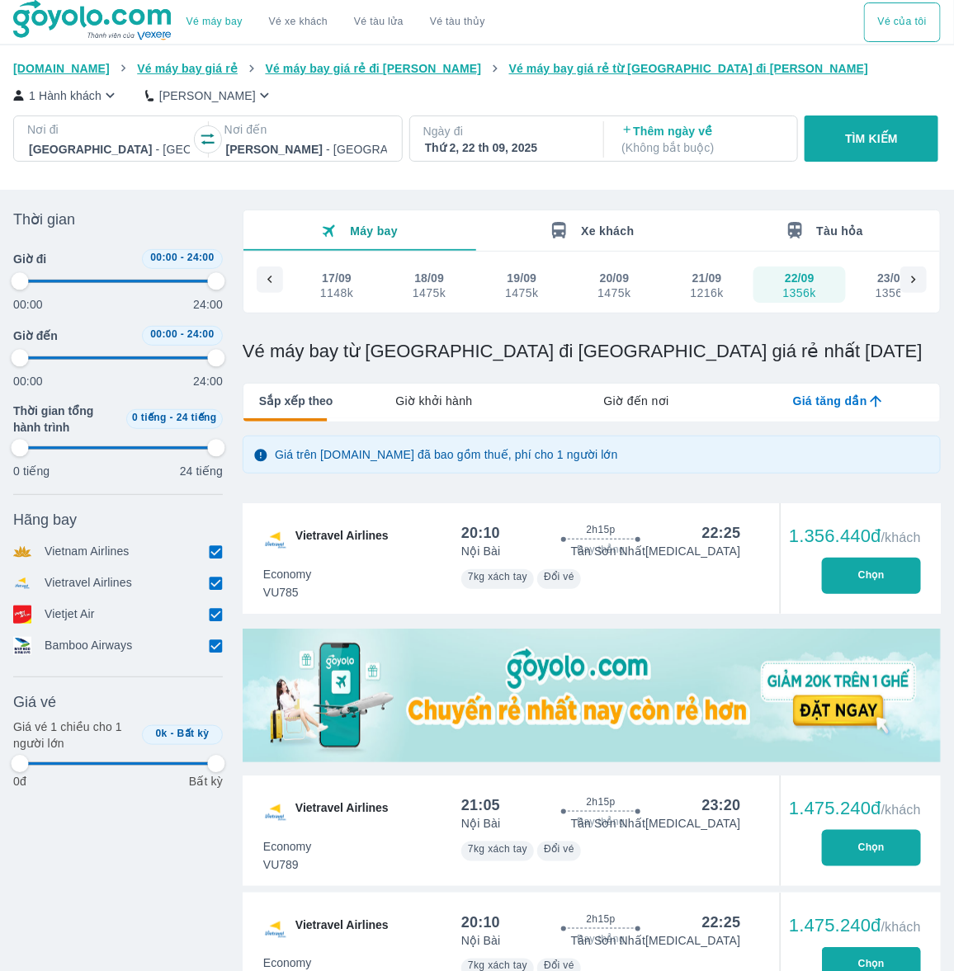
type input "97.9166666666667"
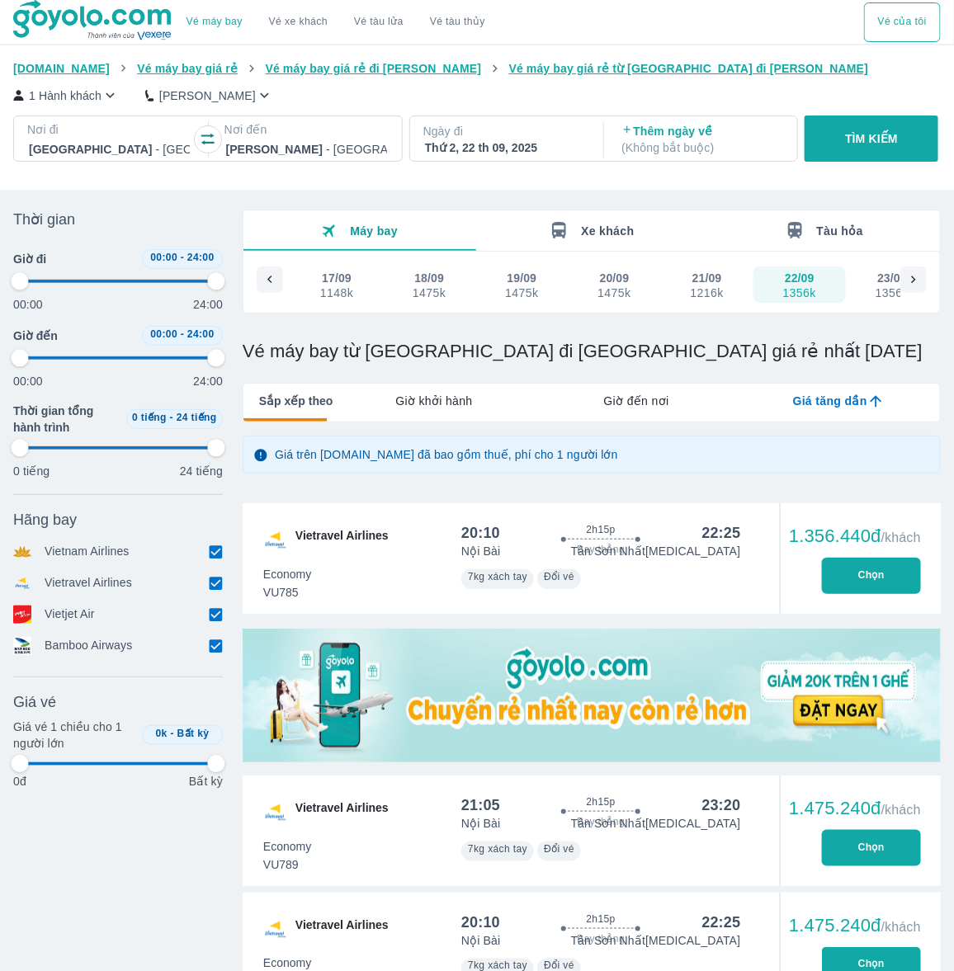
type input "97.9166666666667"
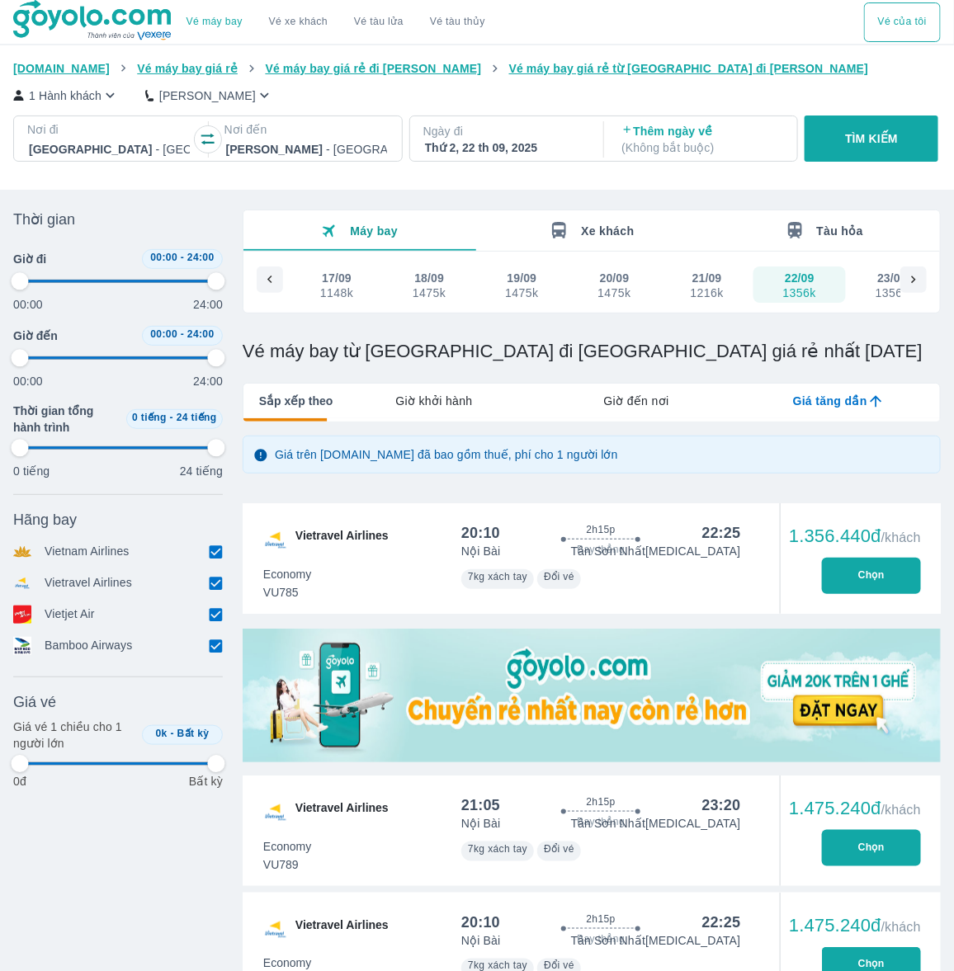
type input "97.9166666666667"
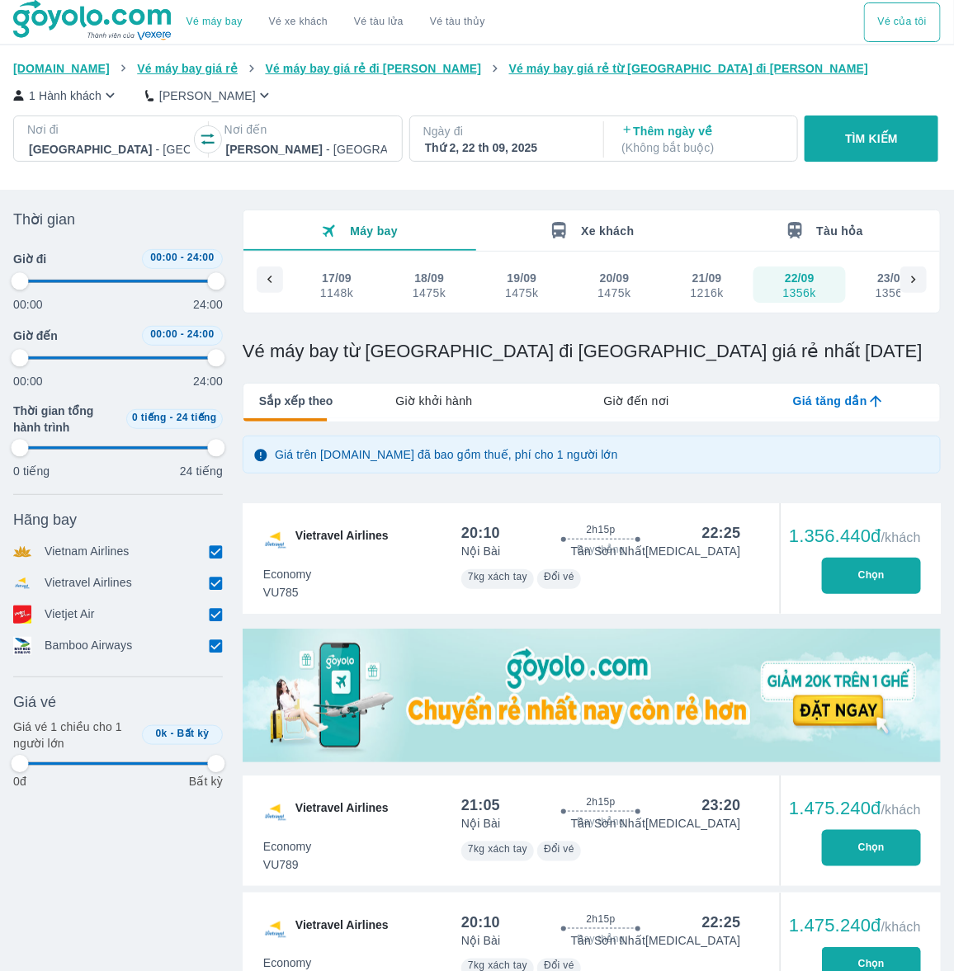
type input "97.9166666666667"
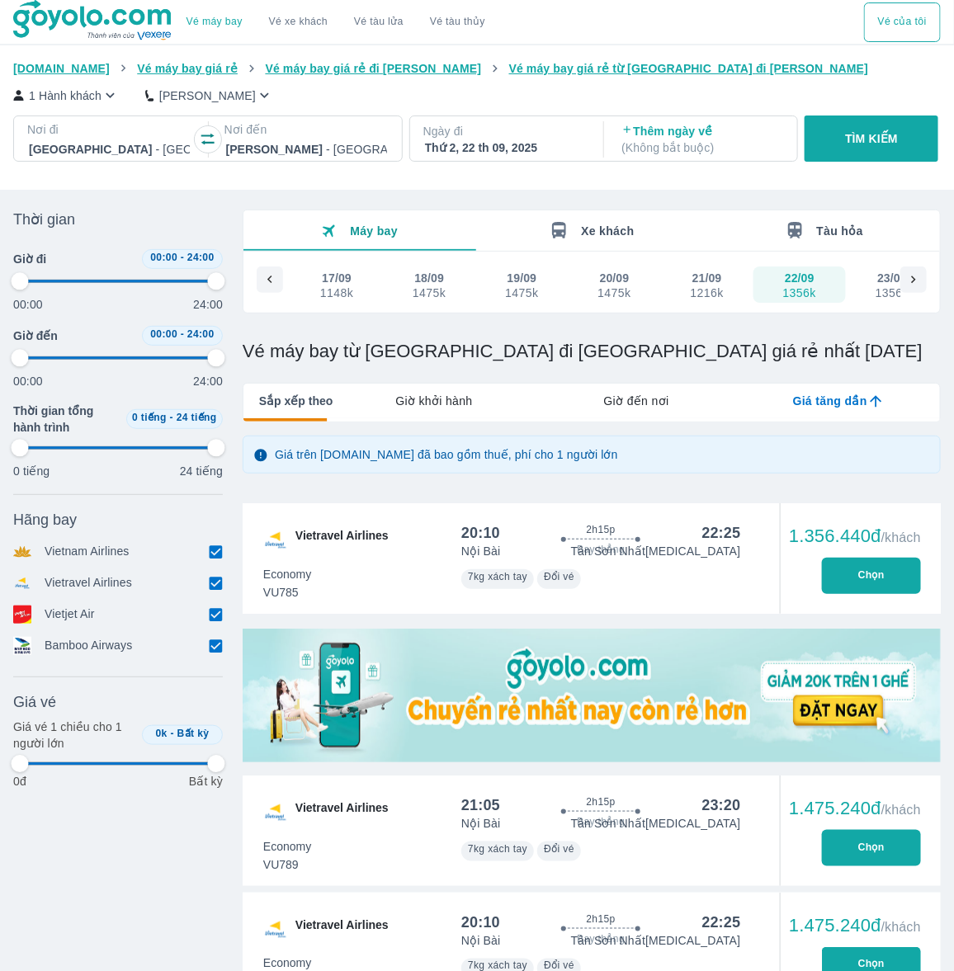
type input "97.9166666666667"
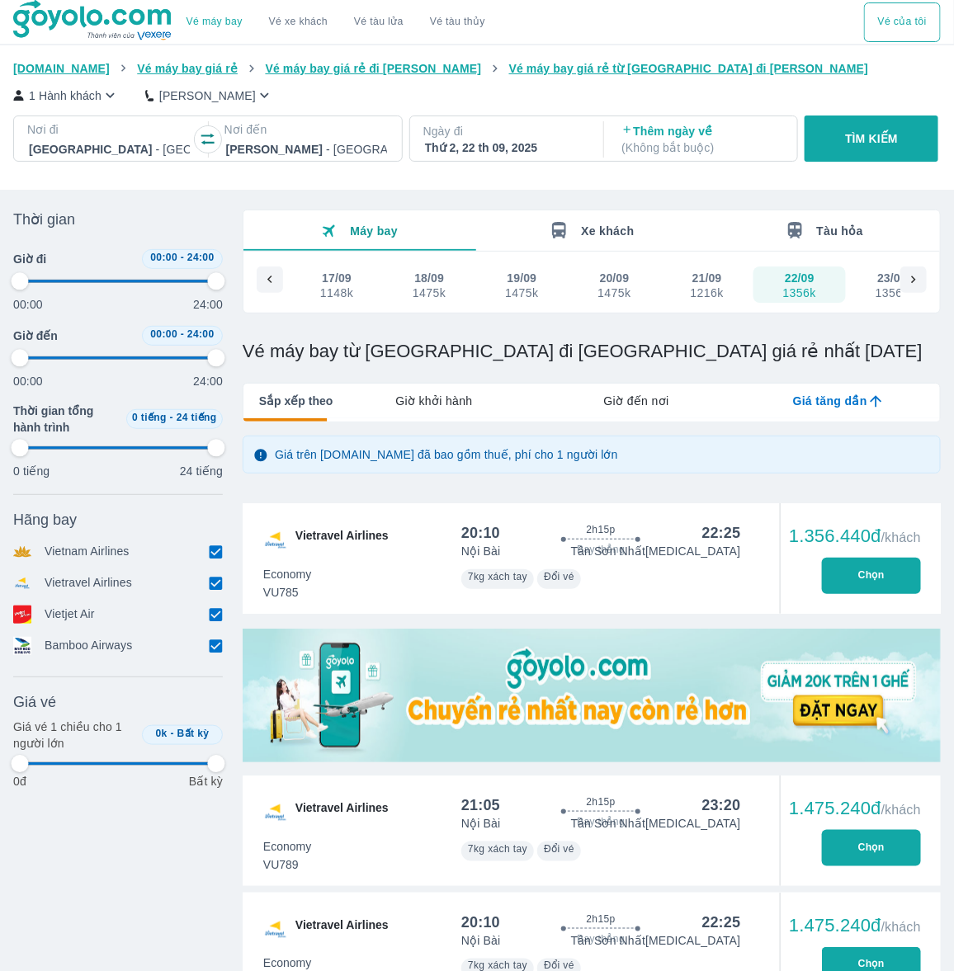
type input "97.9166666666667"
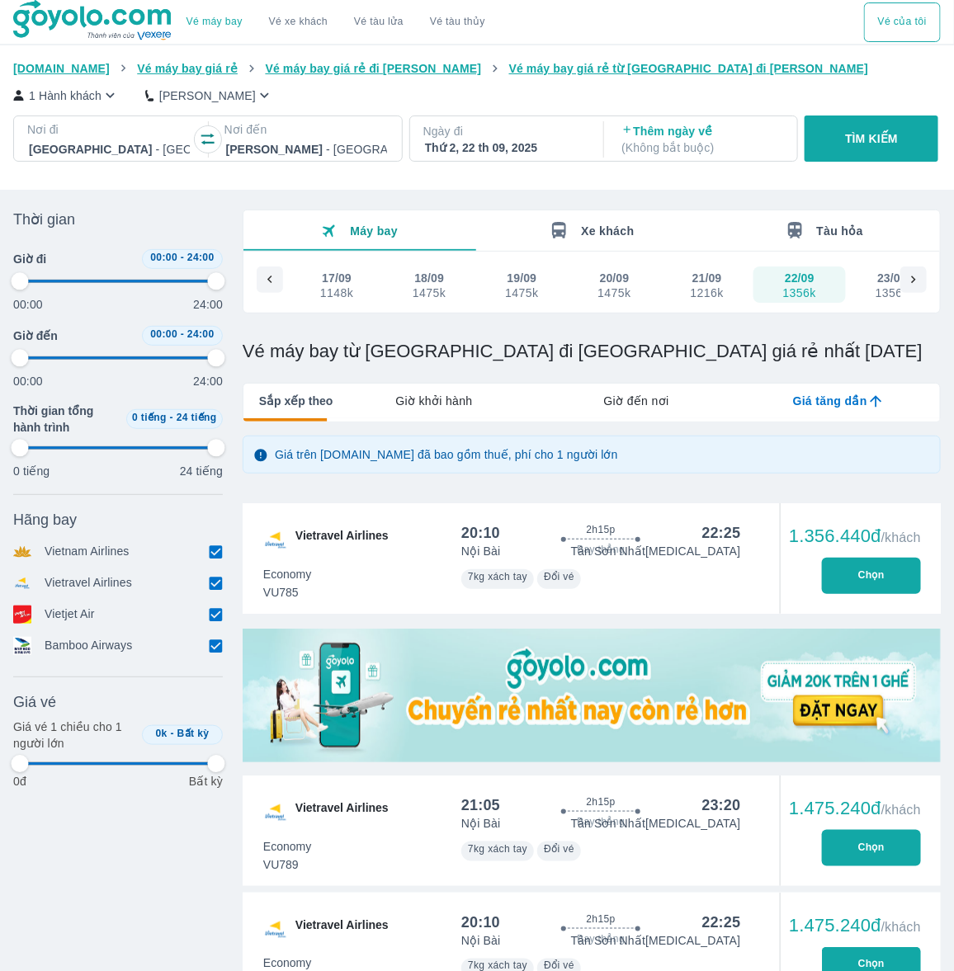
type input "97.9166666666667"
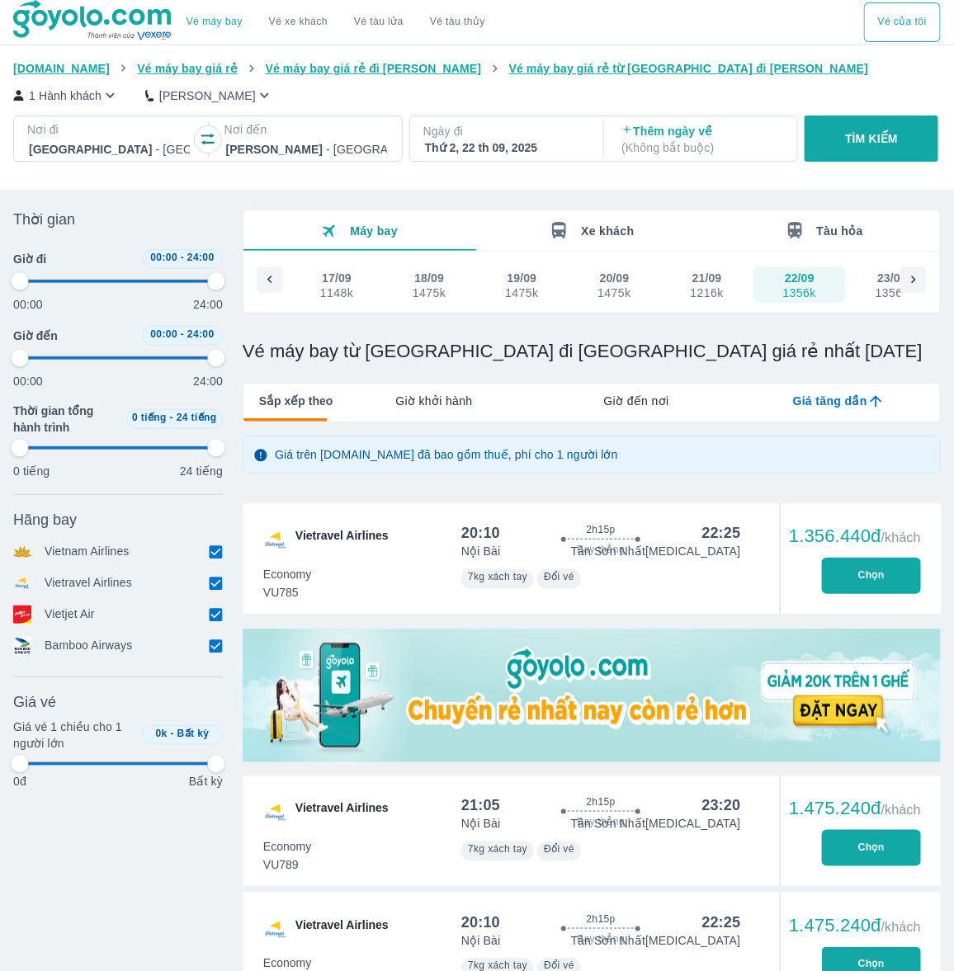
type input "97.9166666666667"
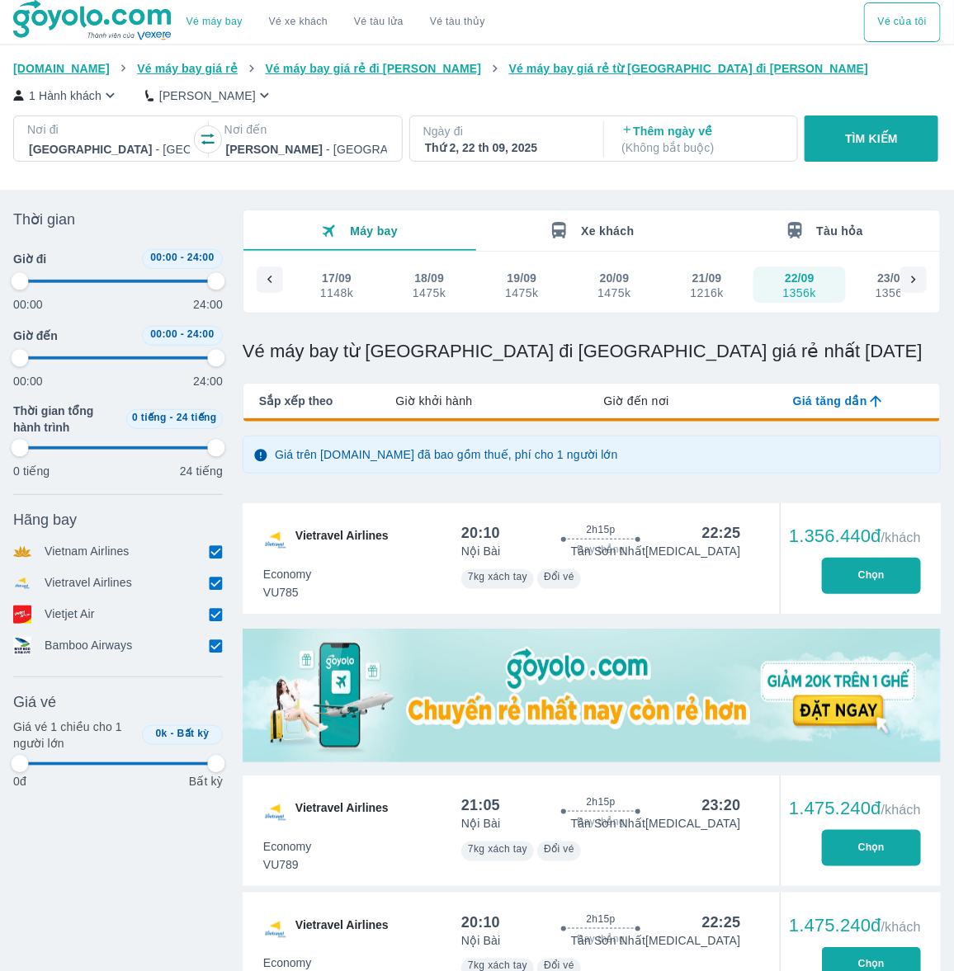
type input "97.9166666666667"
